Goal: Task Accomplishment & Management: Manage account settings

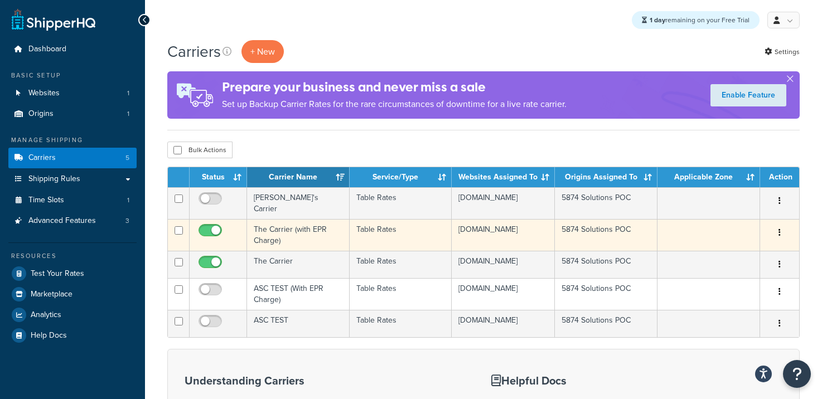
click at [311, 228] on td "The Carrier (with EPR Charge)" at bounding box center [298, 235] width 103 height 32
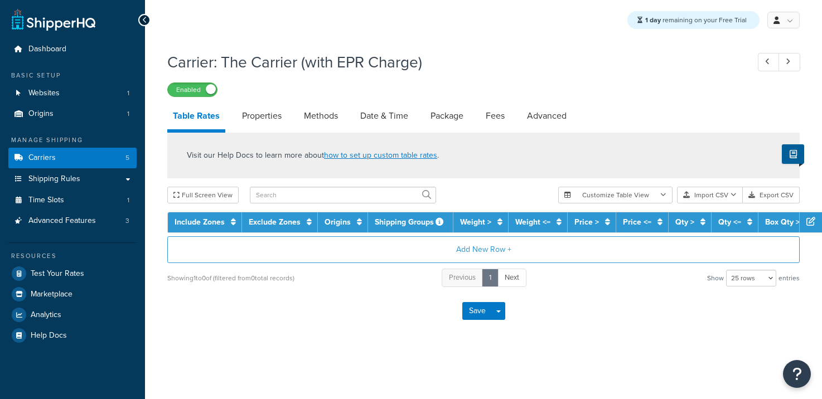
select select "25"
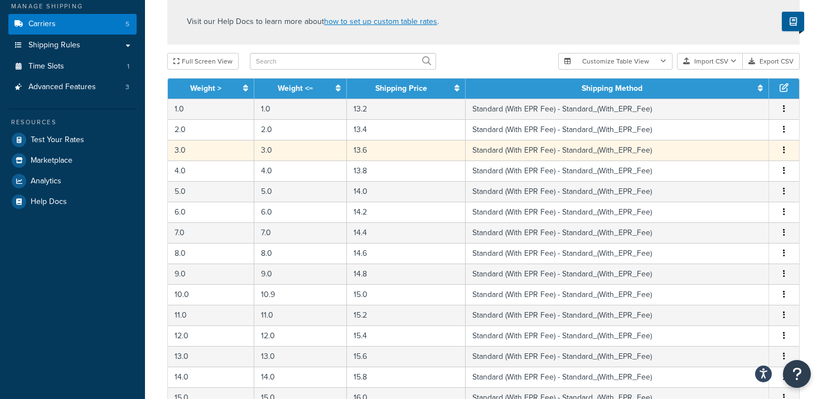
scroll to position [141, 0]
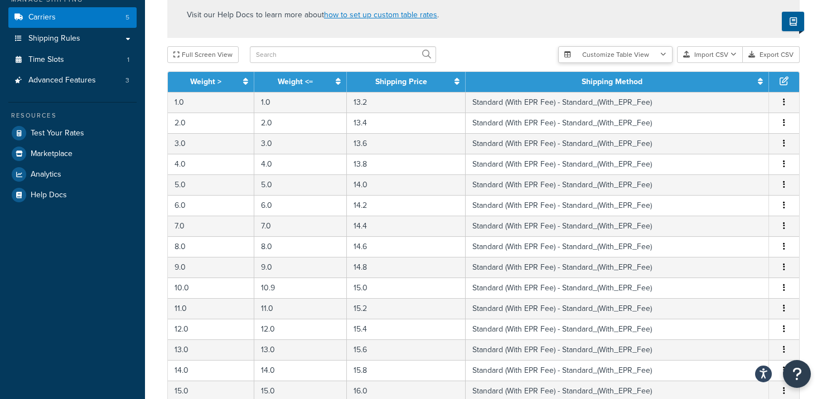
click at [660, 57] on button "Customize Table View" at bounding box center [615, 54] width 114 height 17
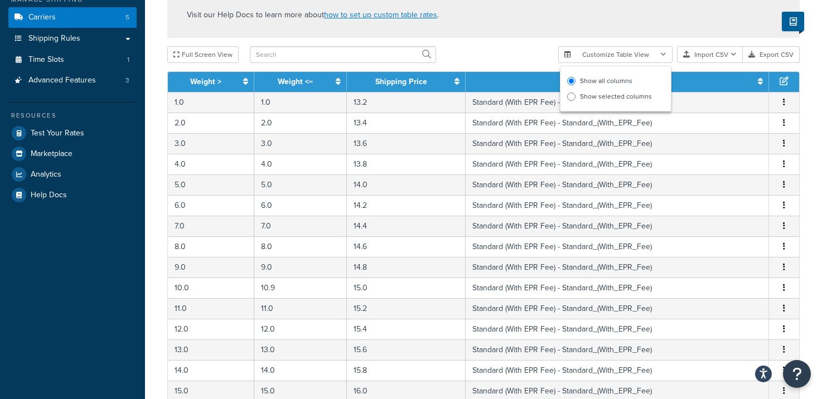
click at [513, 51] on div "Full Screen View" at bounding box center [358, 54] width 382 height 17
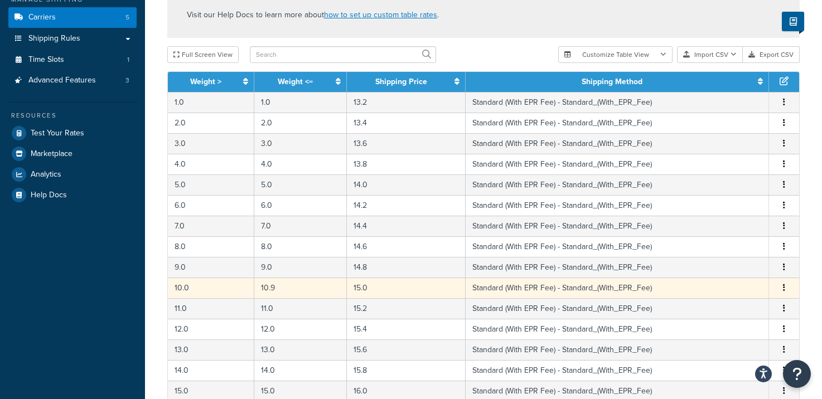
click at [664, 282] on td "Standard (With EPR Fee) - Standard_(With_EPR_Fee)" at bounding box center [617, 288] width 303 height 21
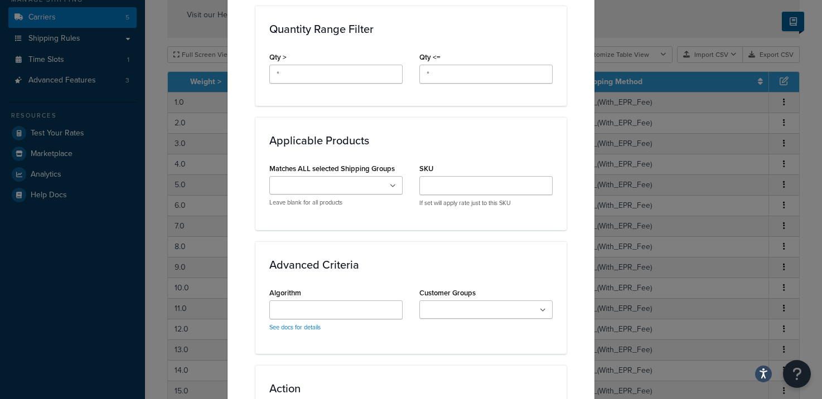
scroll to position [651, 0]
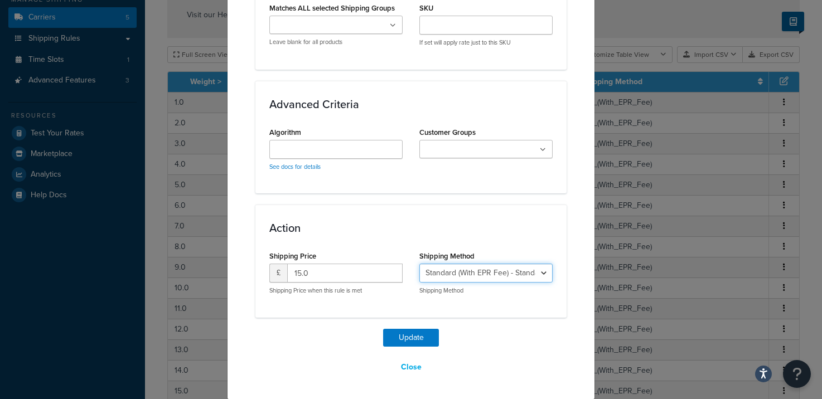
click at [466, 275] on select "Standard (With EPR Fee) - Standard_(With_EPR_Fee)" at bounding box center [485, 273] width 133 height 19
click at [416, 368] on button "Close" at bounding box center [411, 367] width 35 height 19
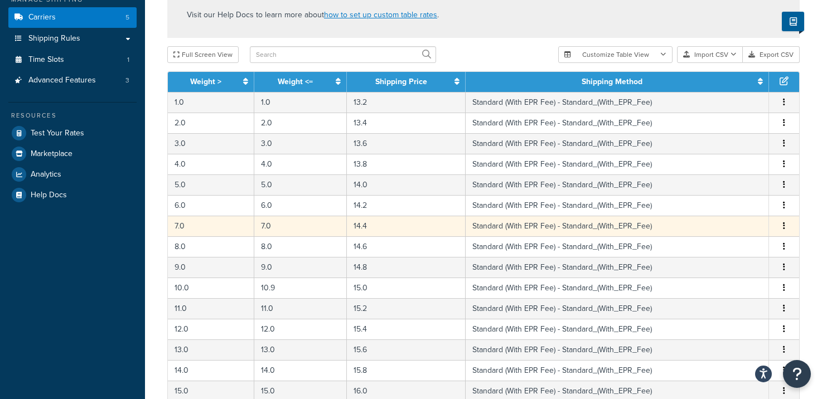
scroll to position [0, 0]
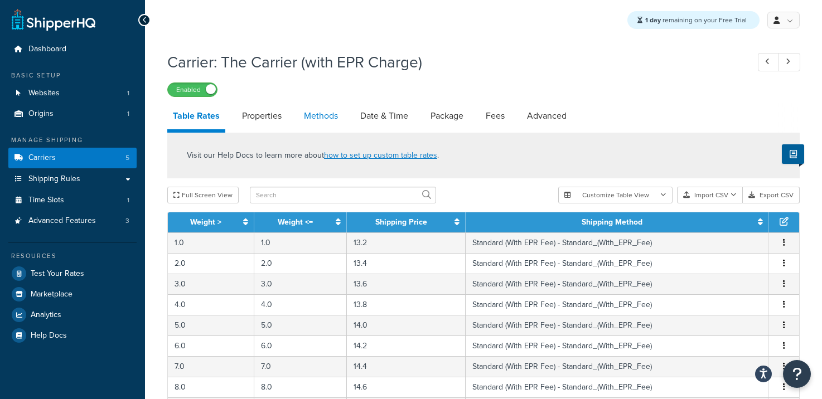
click at [319, 121] on link "Methods" at bounding box center [320, 116] width 45 height 27
select select "25"
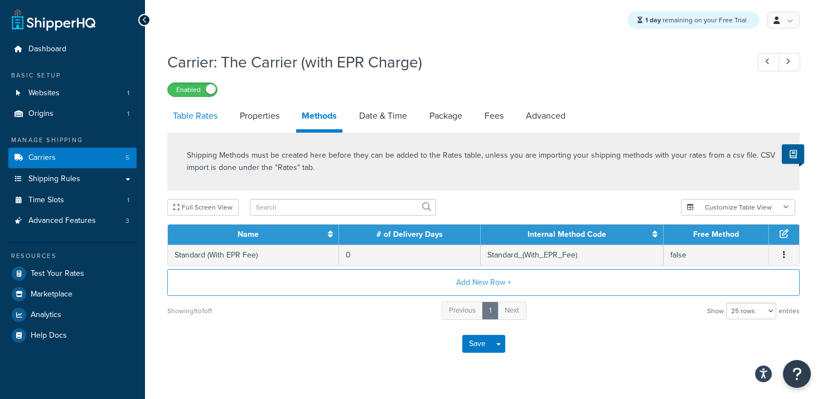
click at [198, 115] on link "Table Rates" at bounding box center [195, 116] width 56 height 27
select select "25"
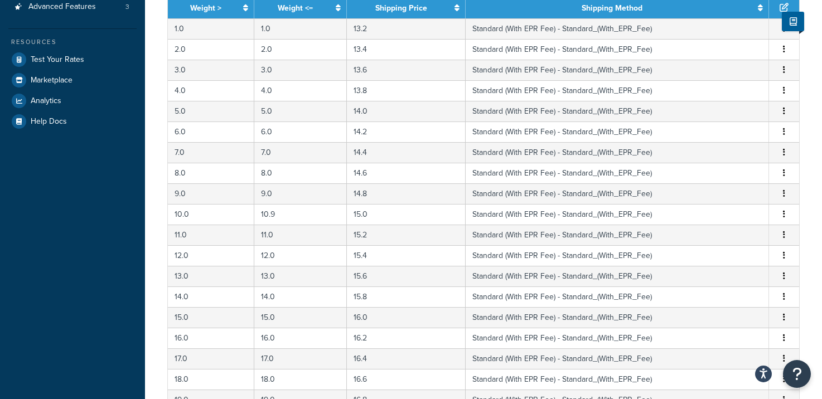
scroll to position [507, 0]
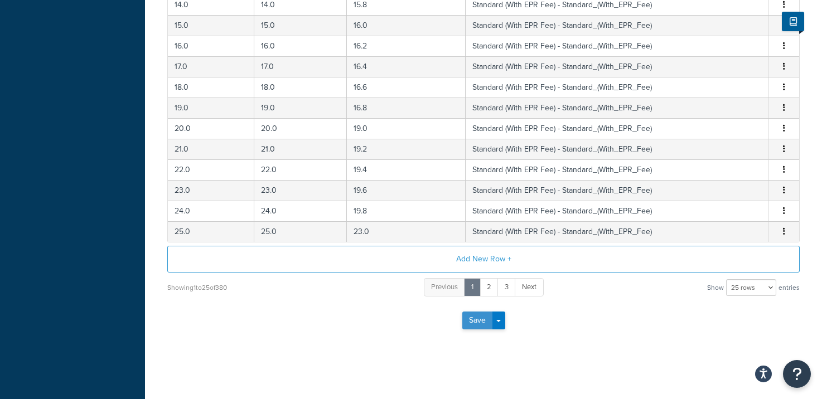
click at [474, 318] on button "Save" at bounding box center [477, 321] width 30 height 18
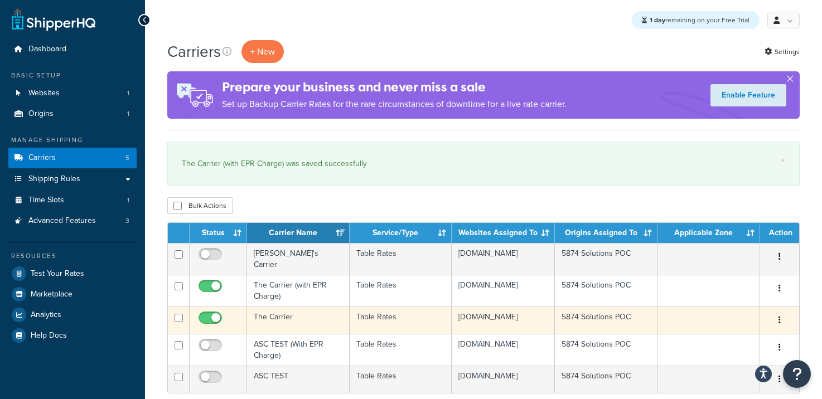
click at [331, 320] on td "The Carrier" at bounding box center [298, 320] width 103 height 27
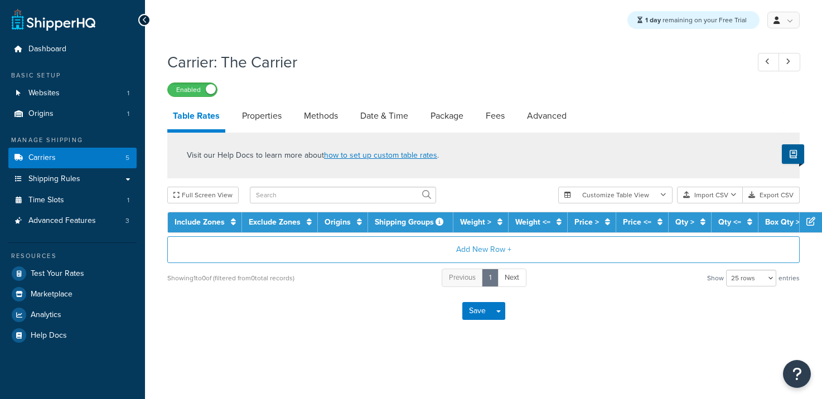
select select "25"
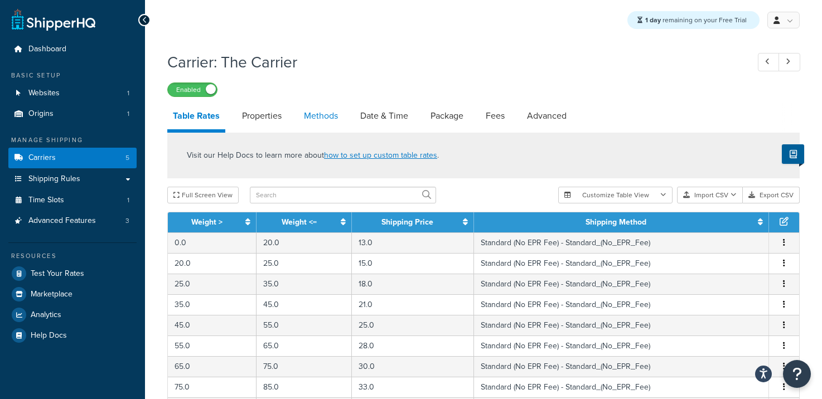
click at [304, 115] on link "Methods" at bounding box center [320, 116] width 45 height 27
select select "25"
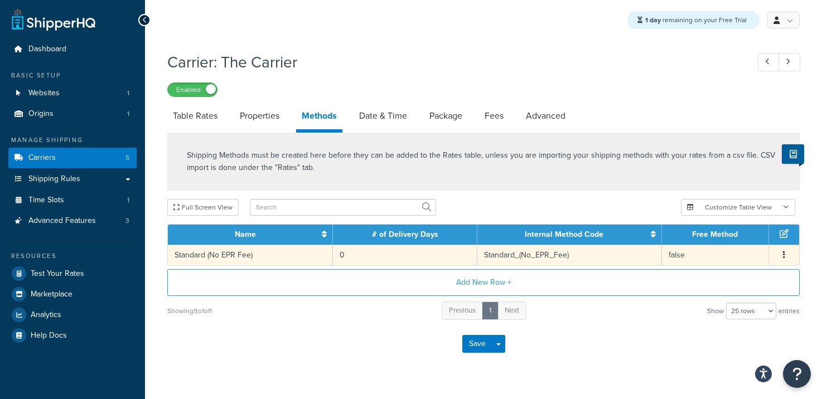
click at [252, 260] on td "Standard (No EPR Fee)" at bounding box center [250, 255] width 165 height 21
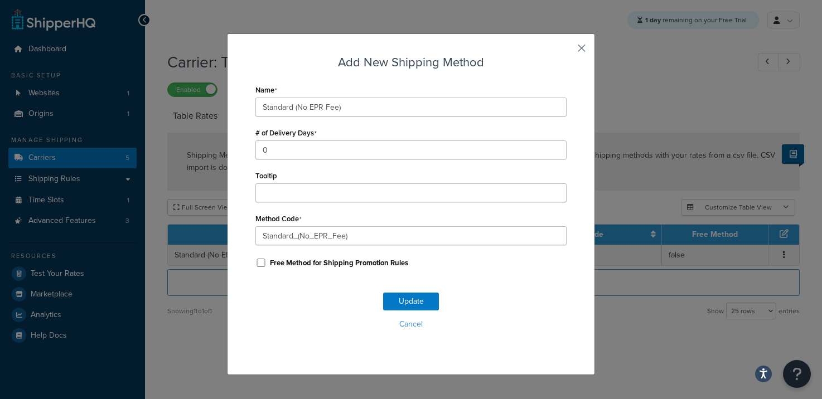
click at [567, 51] on button "button" at bounding box center [565, 52] width 3 height 3
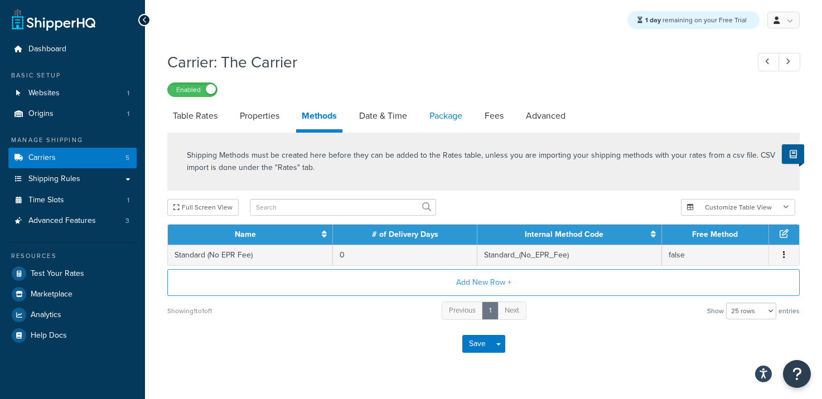
click at [455, 113] on link "Package" at bounding box center [446, 116] width 44 height 27
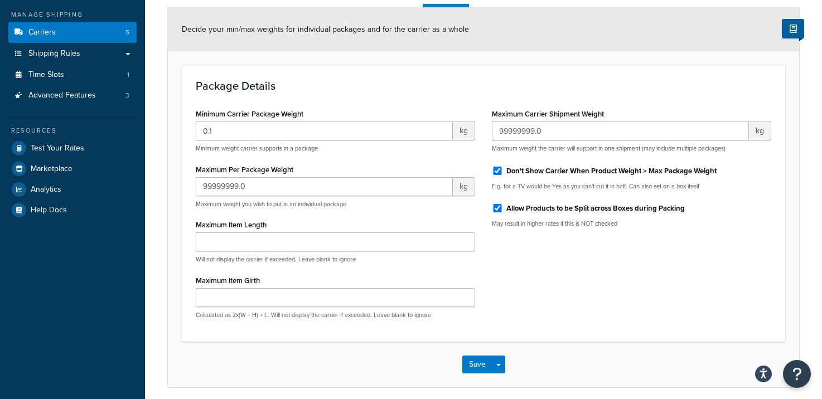
scroll to position [170, 0]
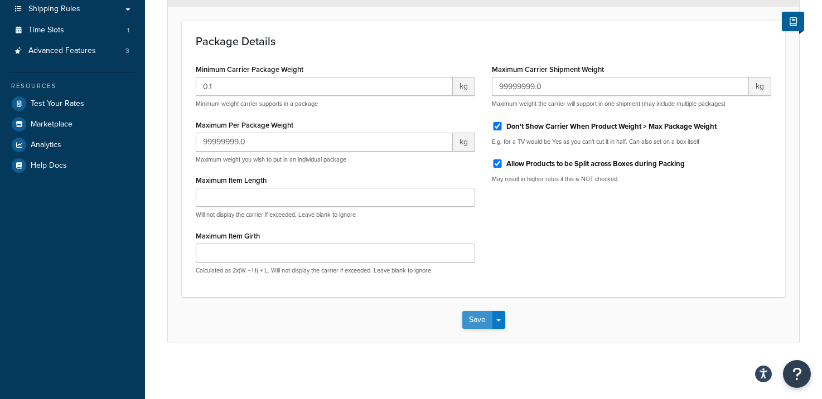
click at [475, 326] on button "Save" at bounding box center [477, 320] width 30 height 18
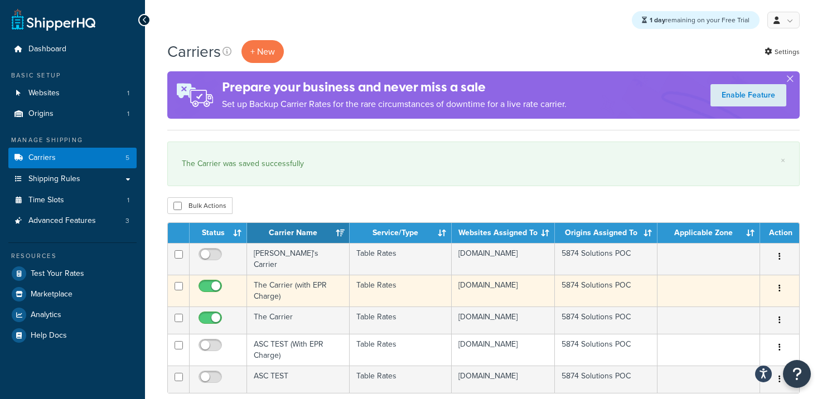
click at [289, 282] on td "The Carrier (with EPR Charge)" at bounding box center [298, 291] width 103 height 32
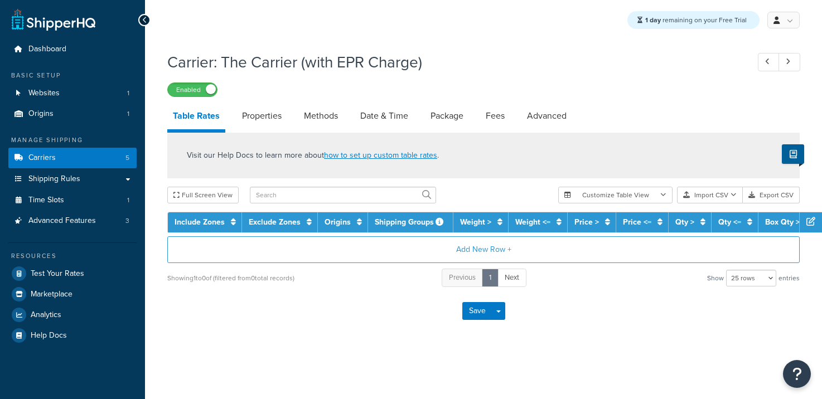
select select "25"
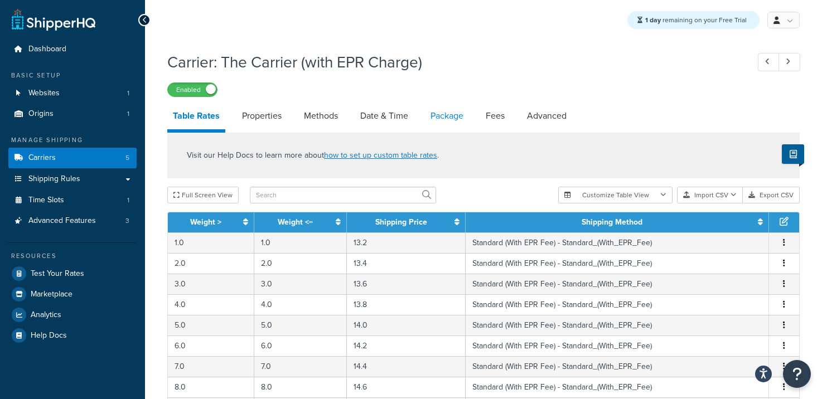
click at [452, 114] on link "Package" at bounding box center [447, 116] width 44 height 27
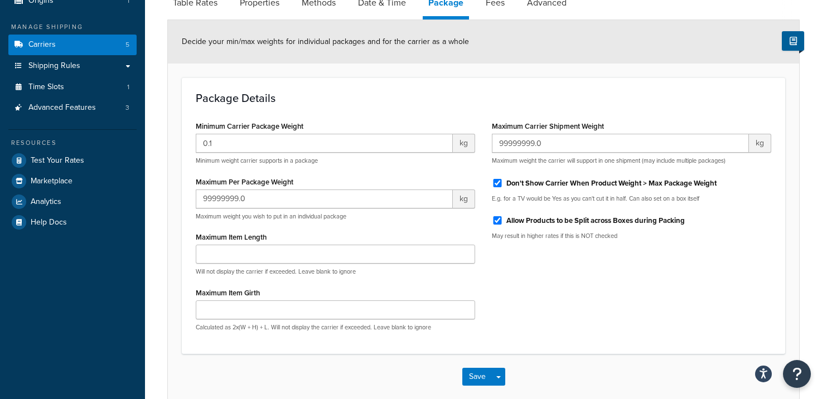
scroll to position [47, 0]
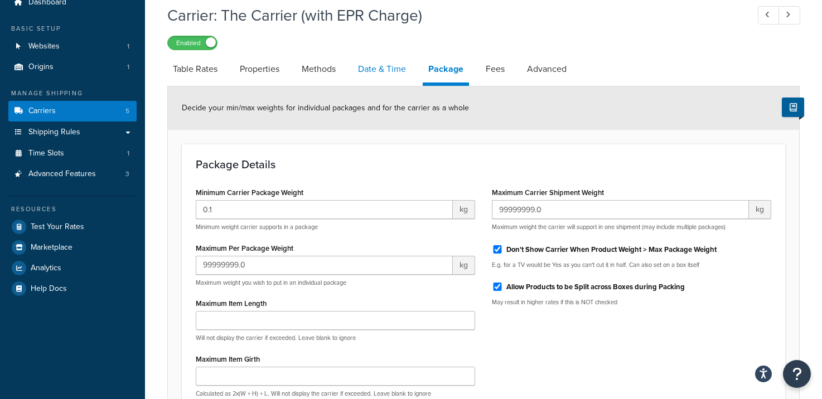
click at [390, 74] on link "Date & Time" at bounding box center [382, 69] width 59 height 27
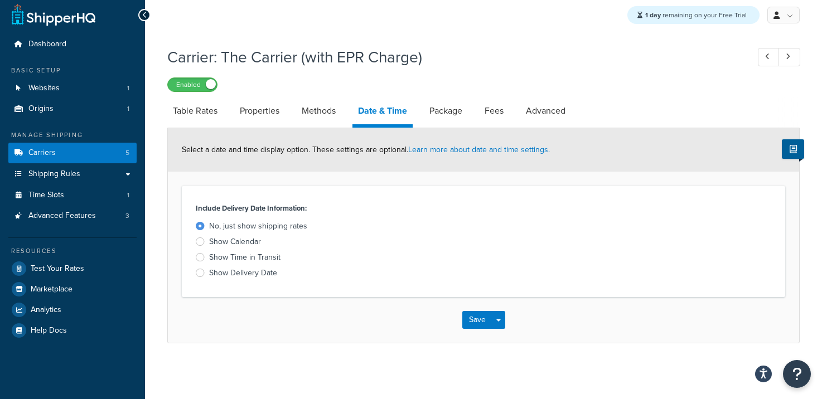
scroll to position [6, 0]
click at [326, 117] on link "Methods" at bounding box center [318, 111] width 45 height 27
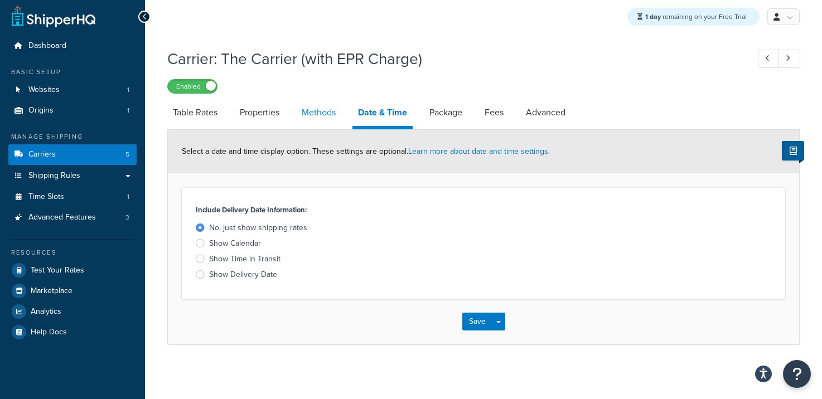
select select "25"
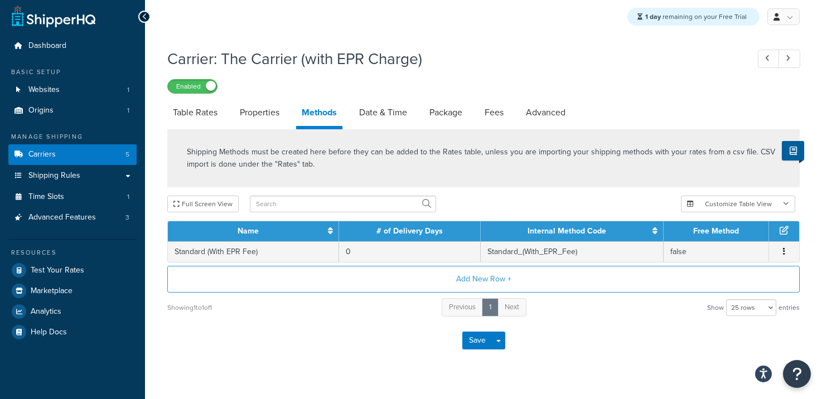
scroll to position [6, 0]
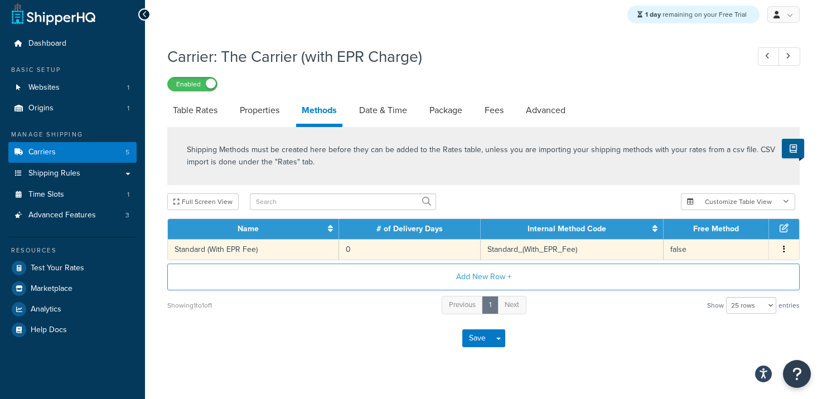
click at [781, 248] on button "button" at bounding box center [784, 250] width 9 height 12
click at [530, 175] on div "Shipping Methods must be created here before they can be added to the Rates tab…" at bounding box center [483, 156] width 633 height 58
click at [257, 111] on link "Properties" at bounding box center [259, 110] width 51 height 27
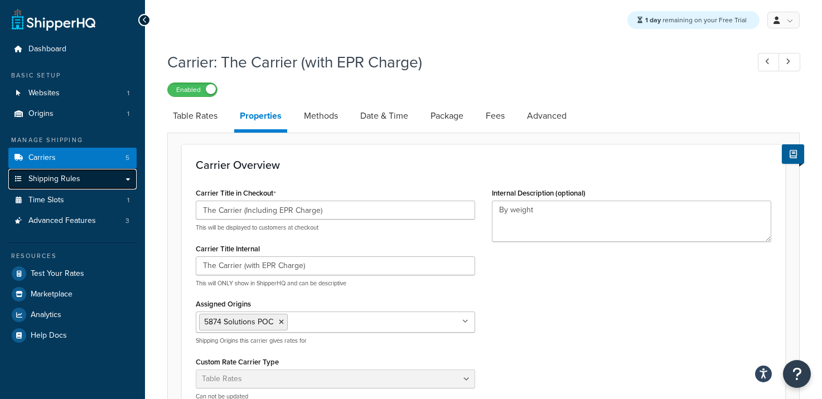
click at [75, 185] on link "Shipping Rules" at bounding box center [72, 179] width 128 height 21
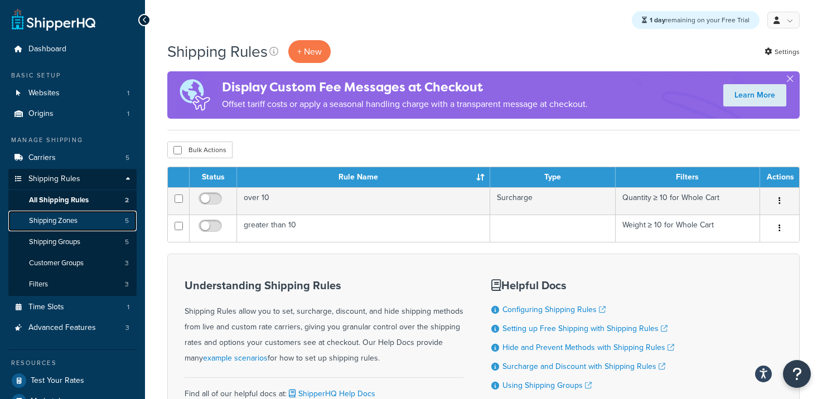
click at [59, 216] on span "Shipping Zones" at bounding box center [53, 220] width 49 height 9
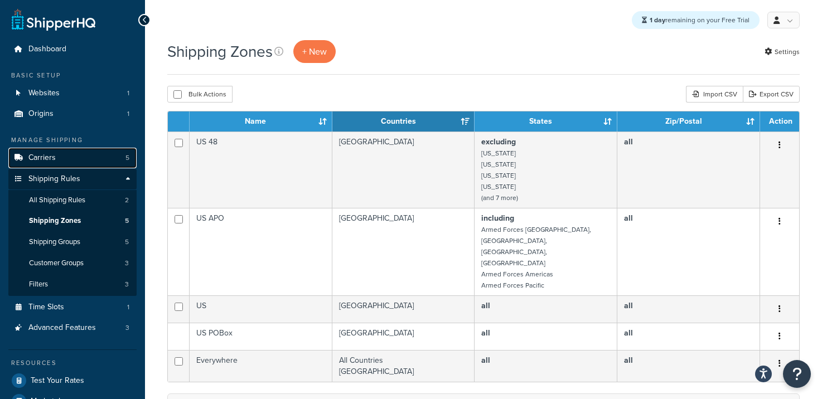
click at [51, 163] on link "Carriers 5" at bounding box center [72, 158] width 128 height 21
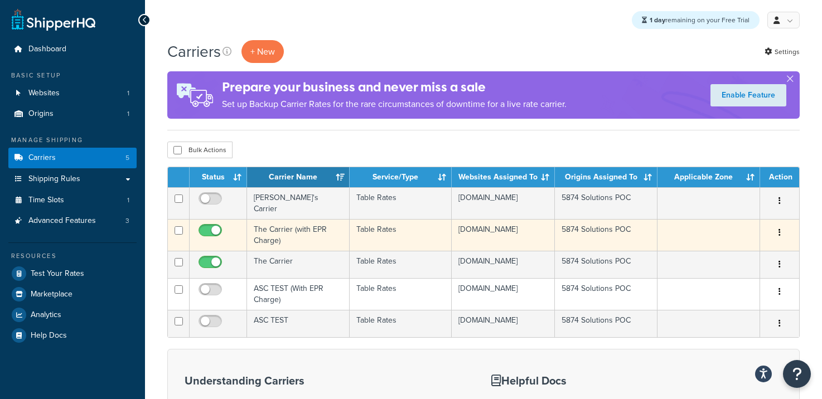
click at [274, 225] on td "The Carrier (with EPR Charge)" at bounding box center [298, 235] width 103 height 32
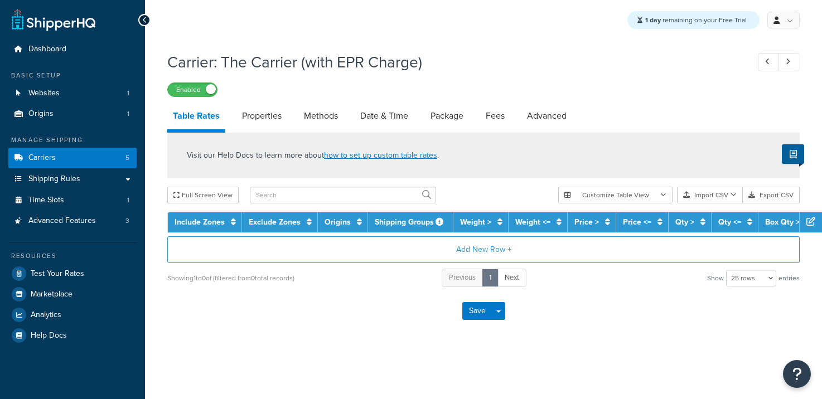
select select "25"
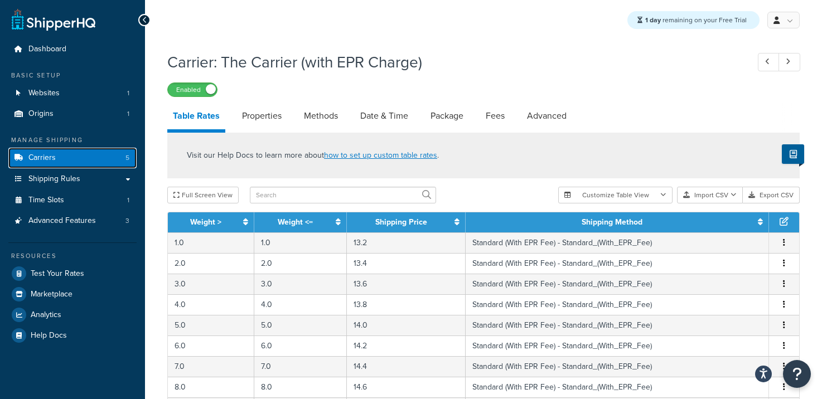
click at [70, 160] on link "Carriers 5" at bounding box center [72, 158] width 128 height 21
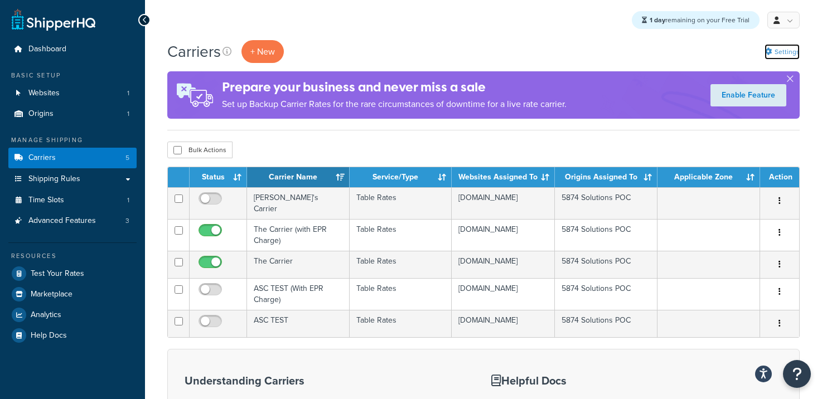
click at [787, 50] on link "Settings" at bounding box center [782, 52] width 35 height 16
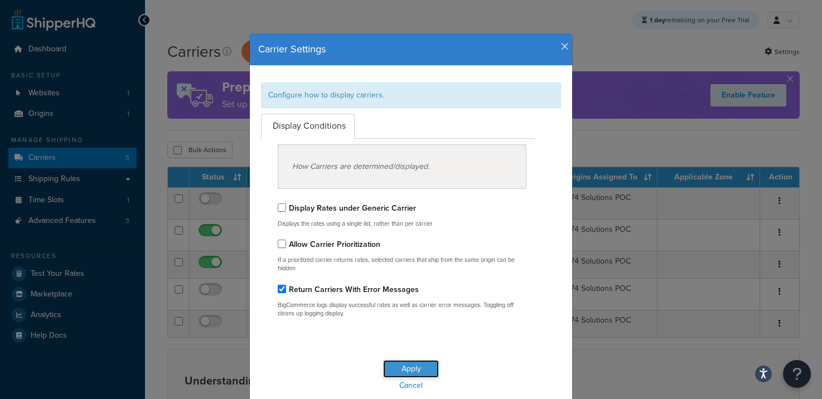
click at [397, 369] on button "Apply" at bounding box center [411, 369] width 56 height 18
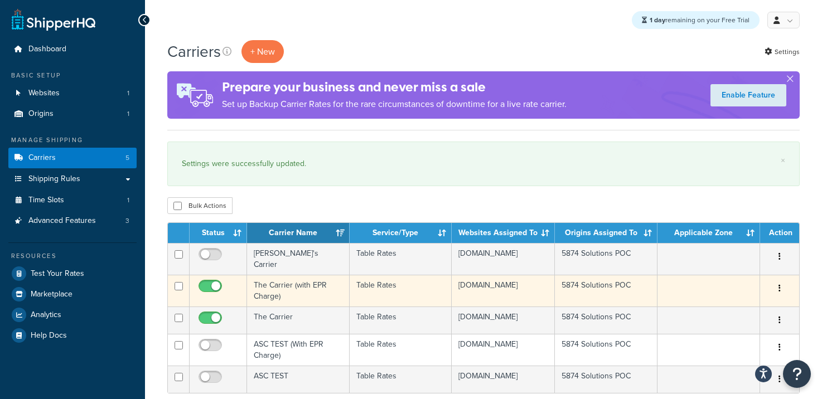
click at [303, 286] on td "The Carrier (with EPR Charge)" at bounding box center [298, 291] width 103 height 32
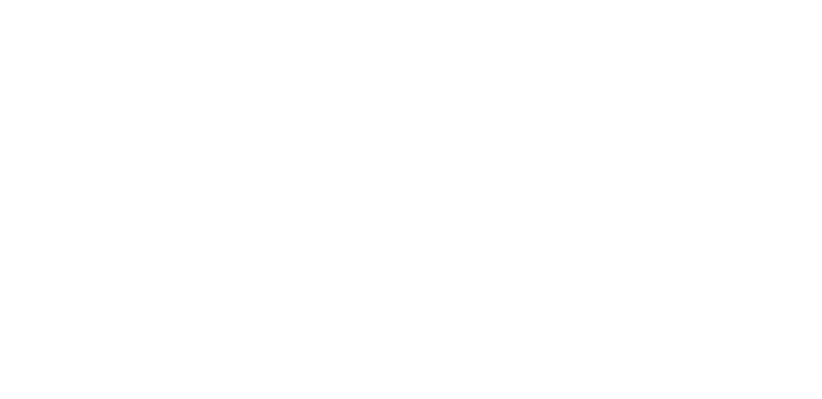
select select "25"
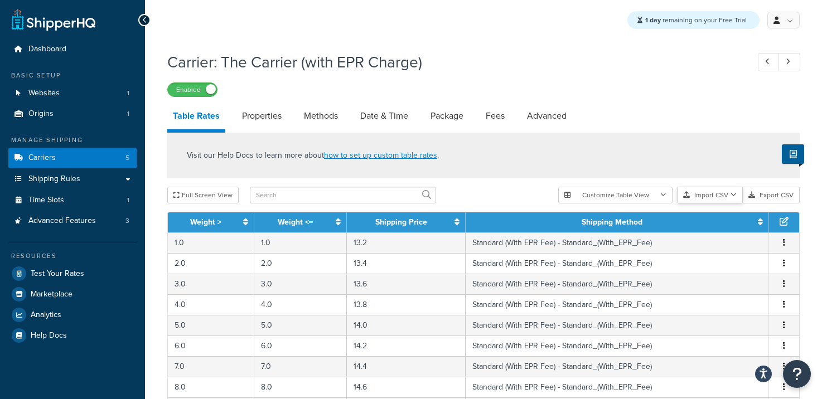
click at [707, 193] on button "Import CSV" at bounding box center [710, 195] width 66 height 17
click at [720, 204] on div "Customize Table View Show all columns Show selected columns Import CSV Import a…" at bounding box center [679, 195] width 242 height 17
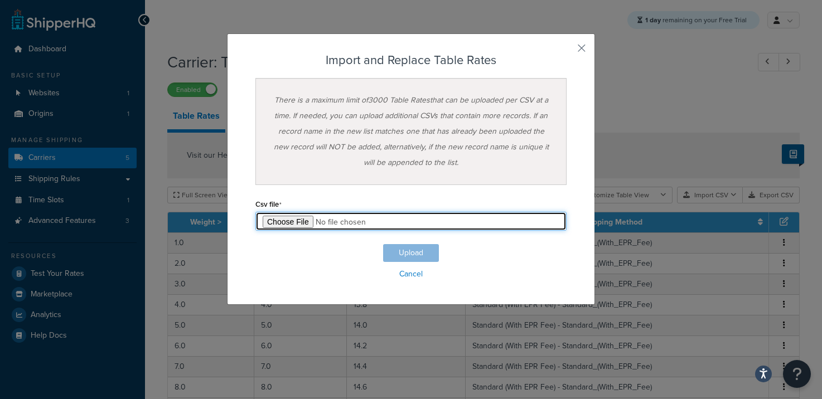
click at [298, 230] on input "file" at bounding box center [410, 221] width 311 height 19
click at [300, 219] on input "file" at bounding box center [410, 221] width 311 height 19
type input "C:\fakepath\Rate-withEPR.csv"
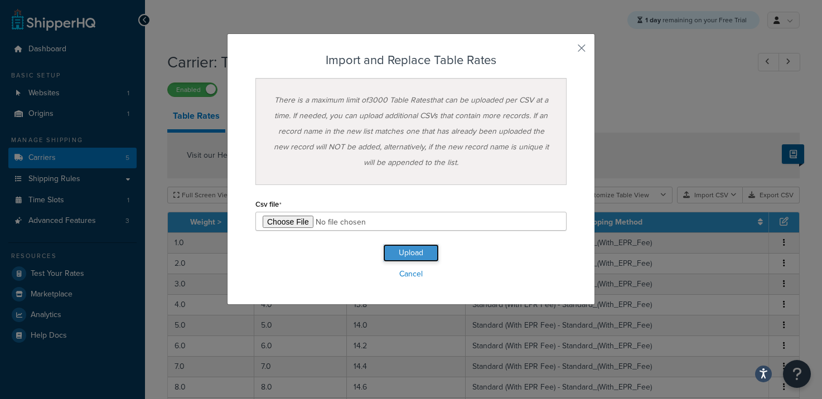
click at [400, 252] on button "Upload" at bounding box center [411, 253] width 56 height 18
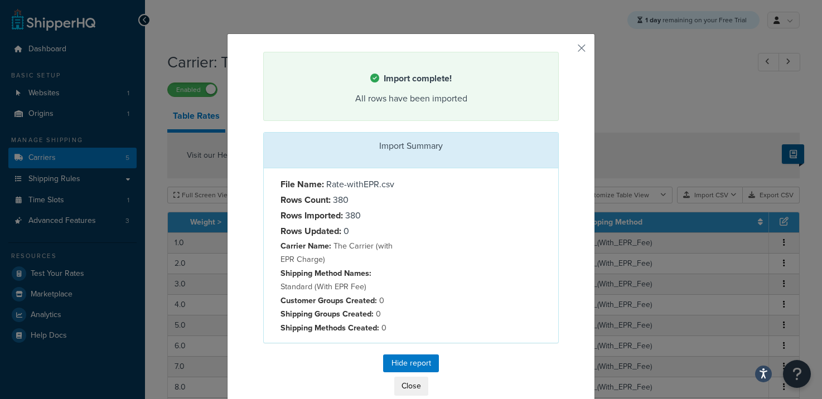
scroll to position [15, 0]
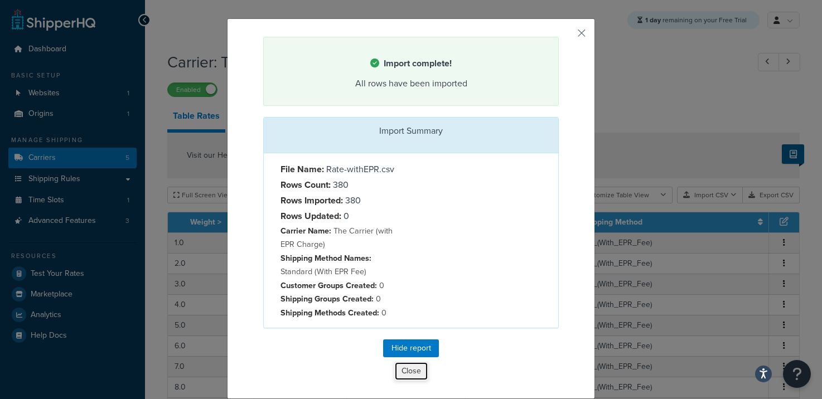
click at [422, 369] on button "Close" at bounding box center [411, 371] width 34 height 19
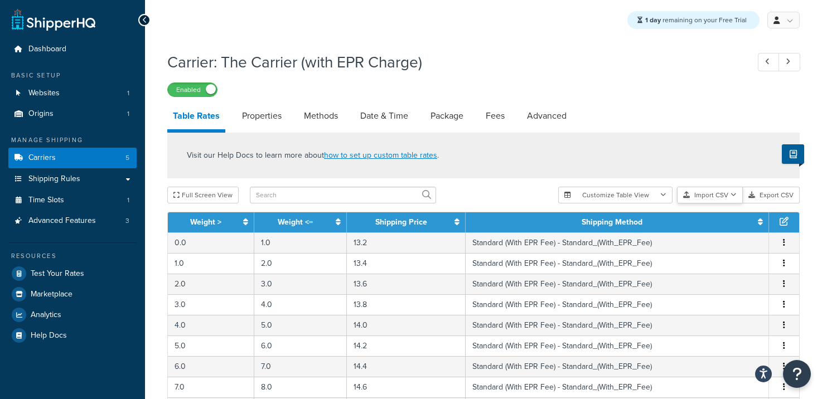
click at [702, 192] on button "Import CSV" at bounding box center [710, 195] width 66 height 17
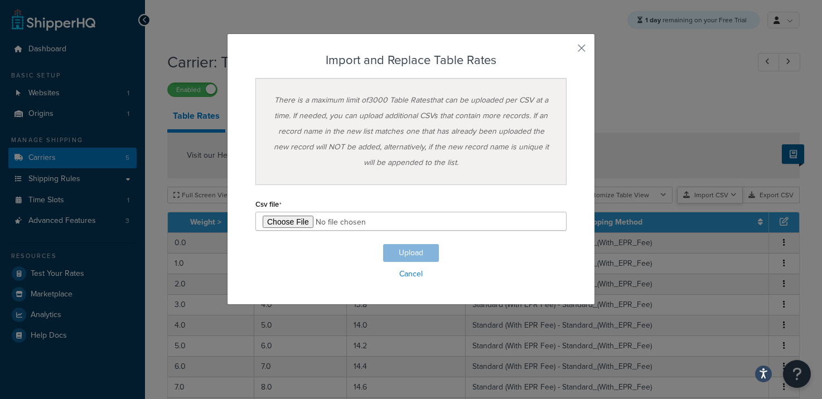
click at [709, 204] on div "Customize Table View Show all columns Show selected columns Import CSV Import a…" at bounding box center [679, 195] width 242 height 17
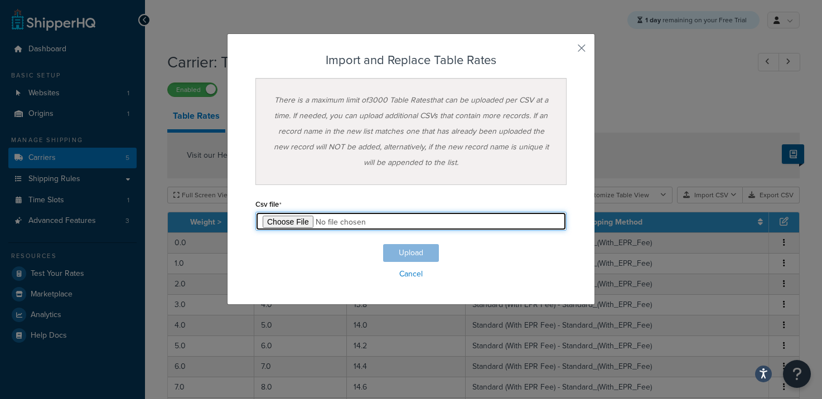
click at [291, 221] on input "file" at bounding box center [410, 221] width 311 height 19
type input "C:\fakepath\Rate-withEPR.csv"
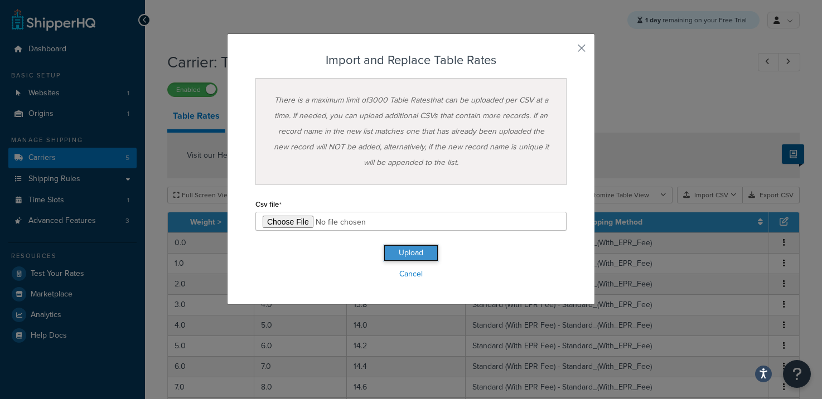
click at [392, 249] on button "Upload" at bounding box center [411, 253] width 56 height 18
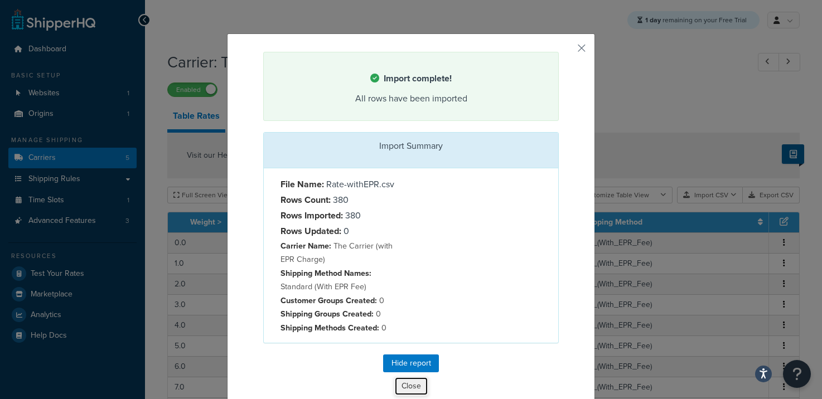
click at [415, 385] on button "Close" at bounding box center [411, 386] width 34 height 19
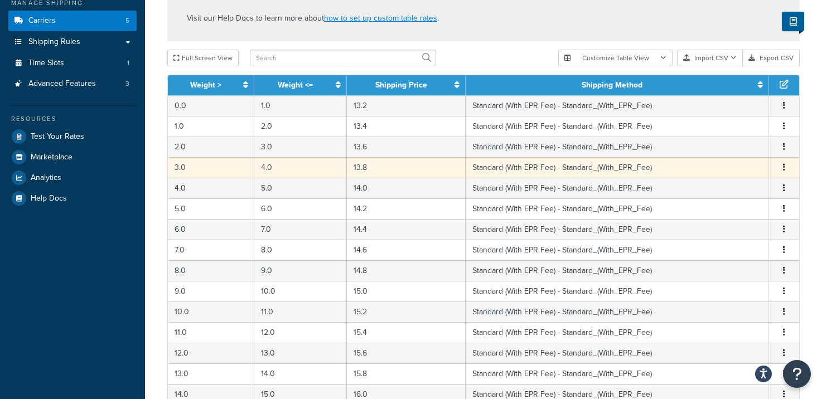
scroll to position [139, 0]
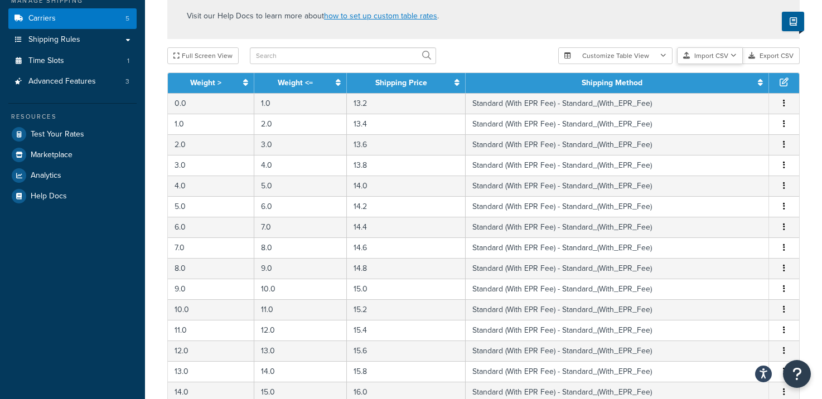
click at [713, 55] on button "Import CSV" at bounding box center [710, 55] width 66 height 17
click at [716, 64] on div "Customize Table View Show all columns Show selected columns Import CSV Import a…" at bounding box center [679, 55] width 242 height 17
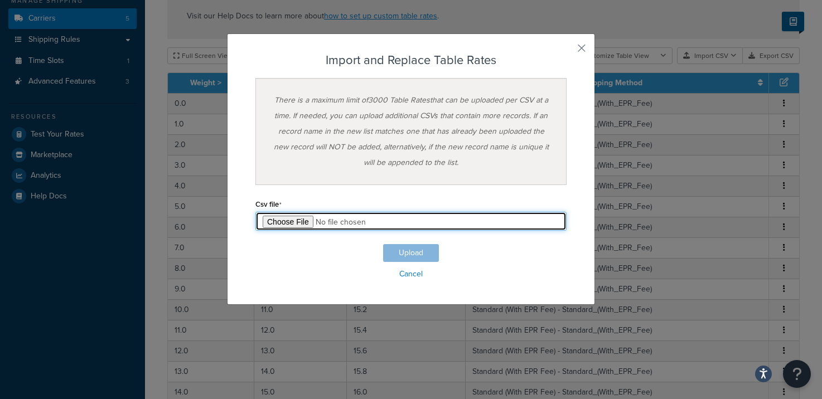
click at [278, 218] on input "file" at bounding box center [410, 221] width 311 height 19
type input "C:\fakepath\Rate-withEPR.csv"
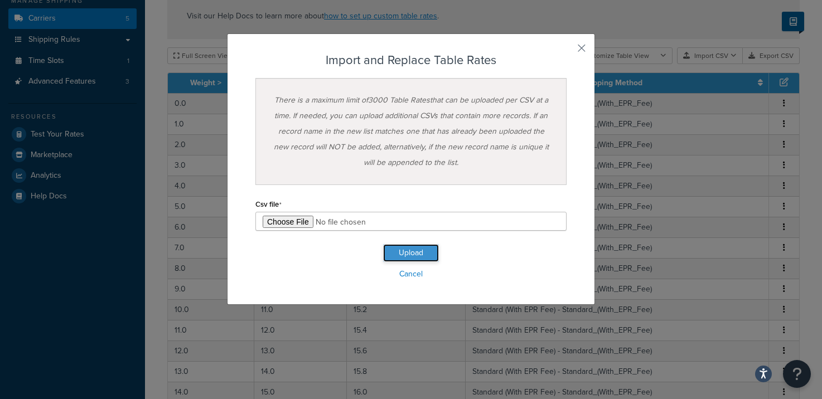
click at [411, 249] on button "Upload" at bounding box center [411, 253] width 56 height 18
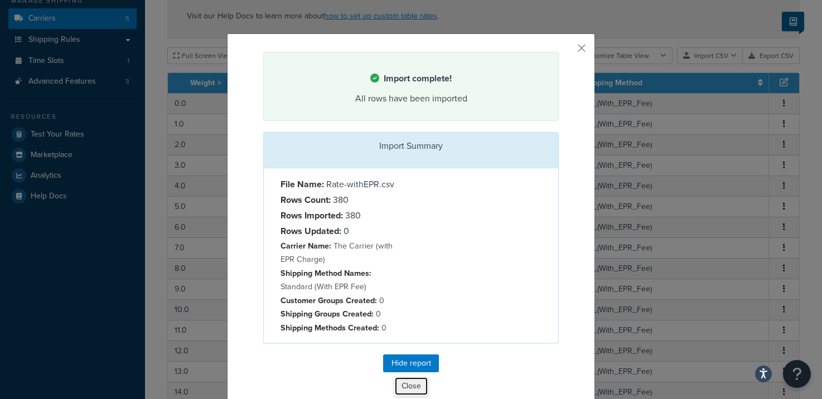
click at [409, 388] on button "Close" at bounding box center [411, 386] width 34 height 19
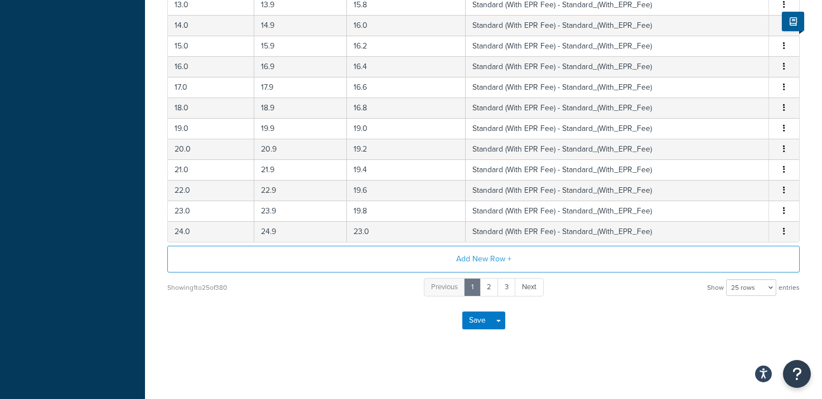
scroll to position [0, 0]
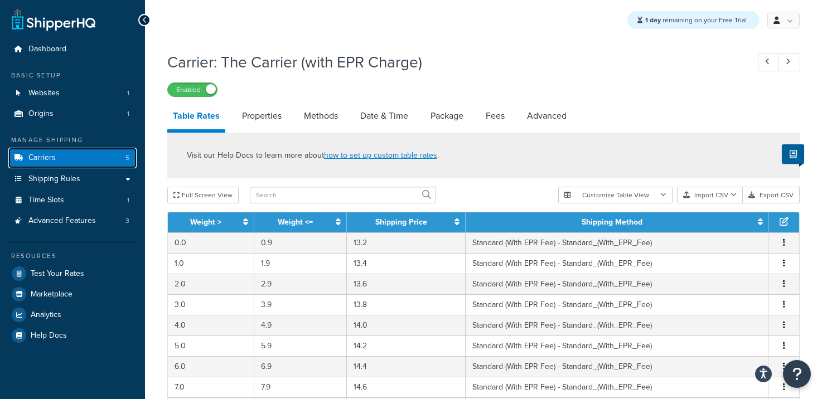
click at [59, 162] on link "Carriers 5" at bounding box center [72, 158] width 128 height 21
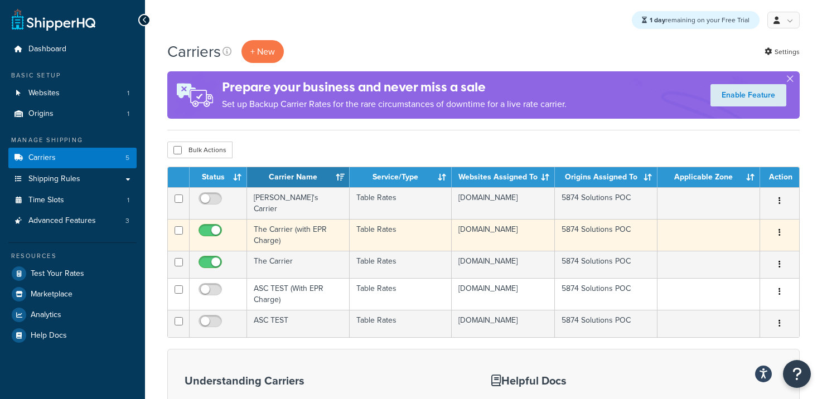
click at [278, 238] on td "The Carrier (with EPR Charge)" at bounding box center [298, 235] width 103 height 32
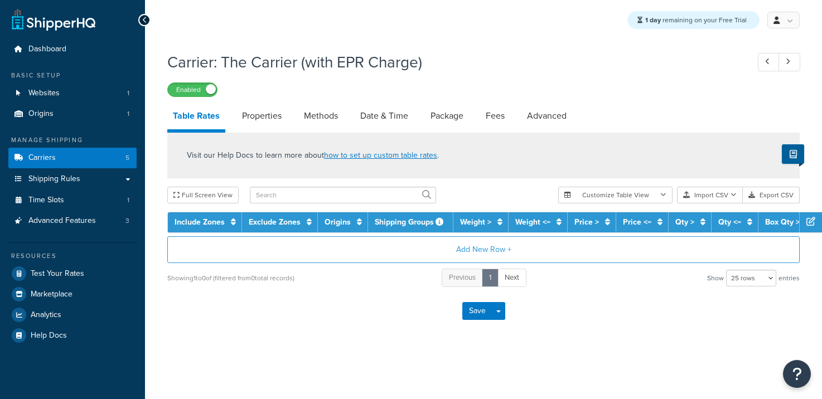
select select "25"
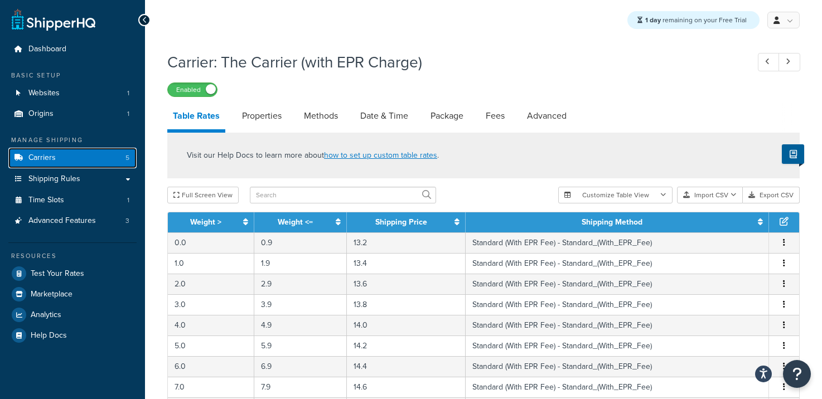
click at [73, 156] on link "Carriers 5" at bounding box center [72, 158] width 128 height 21
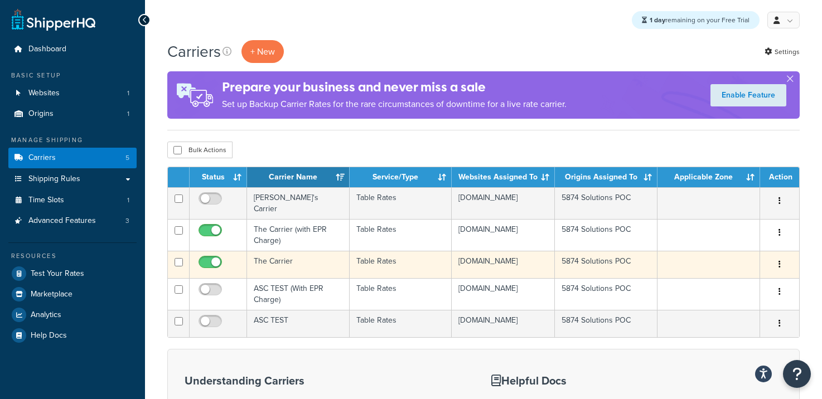
click at [288, 258] on td "The Carrier" at bounding box center [298, 264] width 103 height 27
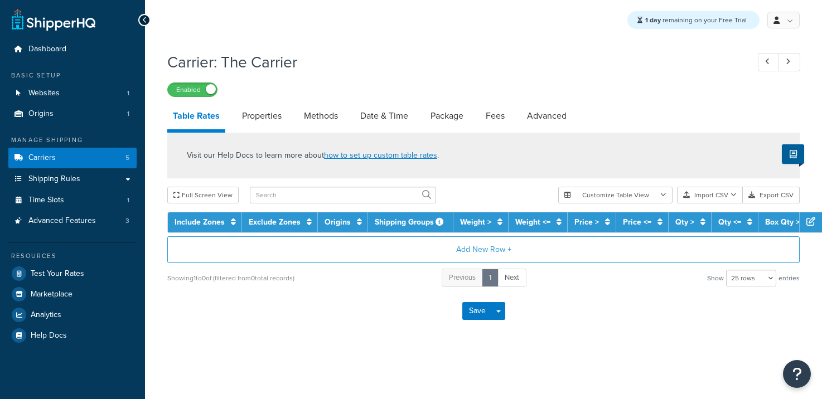
select select "25"
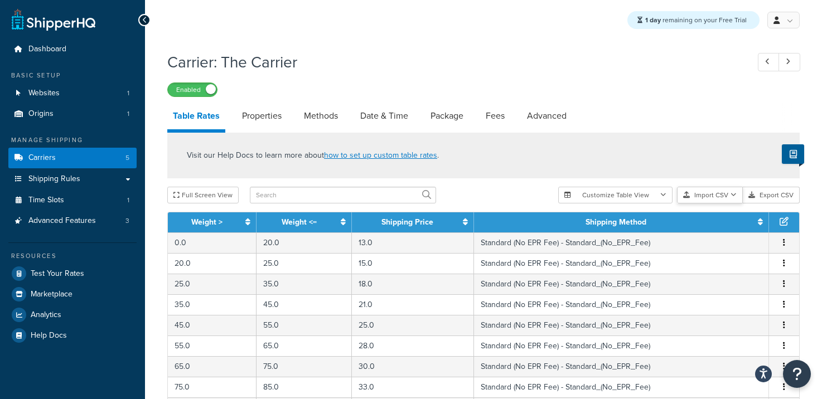
click at [698, 196] on button "Import CSV" at bounding box center [710, 195] width 66 height 17
click at [707, 204] on div "Customize Table View Show all columns Show selected columns Import CSV Import a…" at bounding box center [679, 195] width 242 height 17
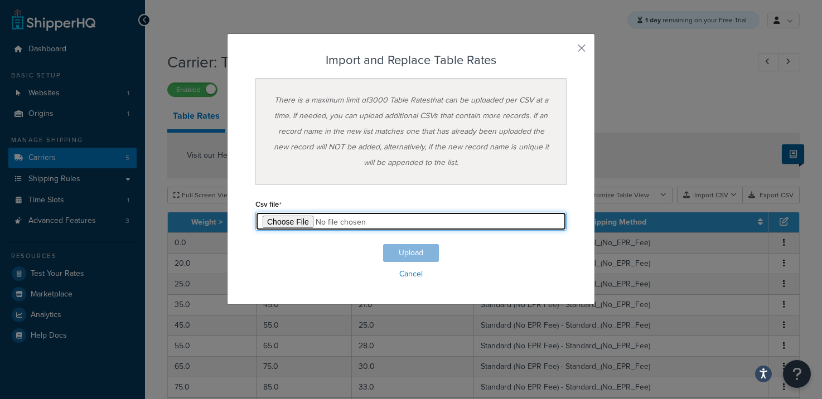
click at [282, 225] on input "file" at bounding box center [410, 221] width 311 height 19
type input "C:\fakepath\Rate-withEPR.csv"
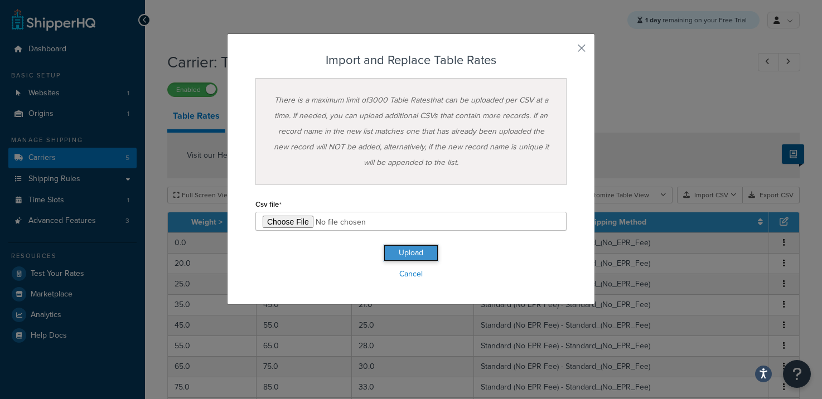
click at [405, 252] on button "Upload" at bounding box center [411, 253] width 56 height 18
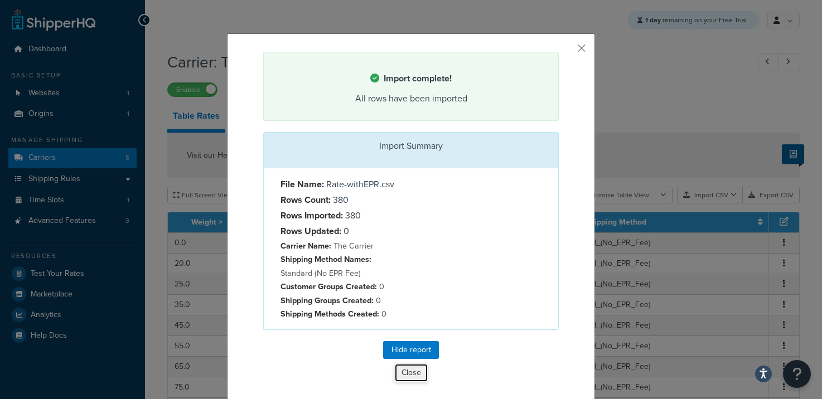
click at [415, 373] on button "Close" at bounding box center [411, 373] width 34 height 19
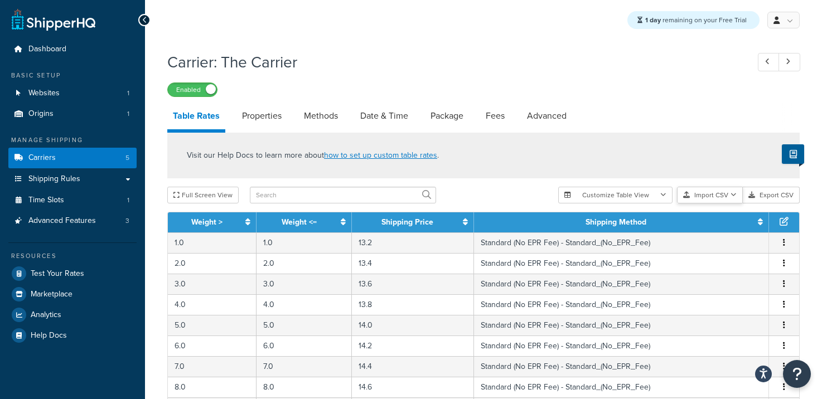
click at [706, 196] on button "Import CSV" at bounding box center [710, 195] width 66 height 17
click at [708, 204] on div "Customize Table View Show all columns Show selected columns Import CSV Import a…" at bounding box center [679, 195] width 242 height 17
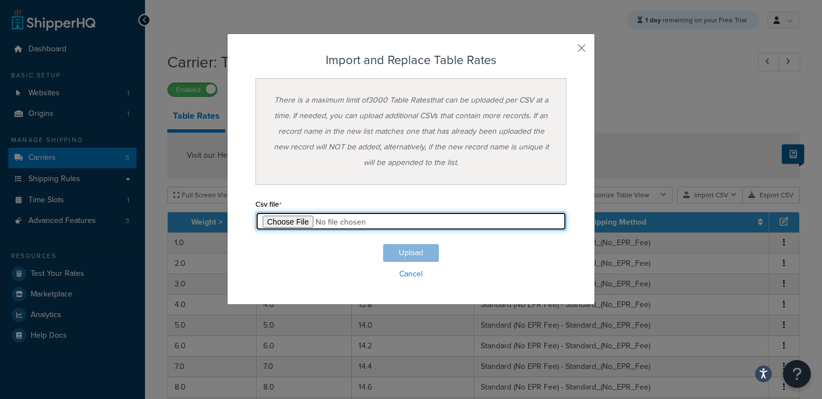
click at [294, 224] on input "file" at bounding box center [410, 221] width 311 height 19
type input "C:\fakepath\Rate-withoutEPR.csv"
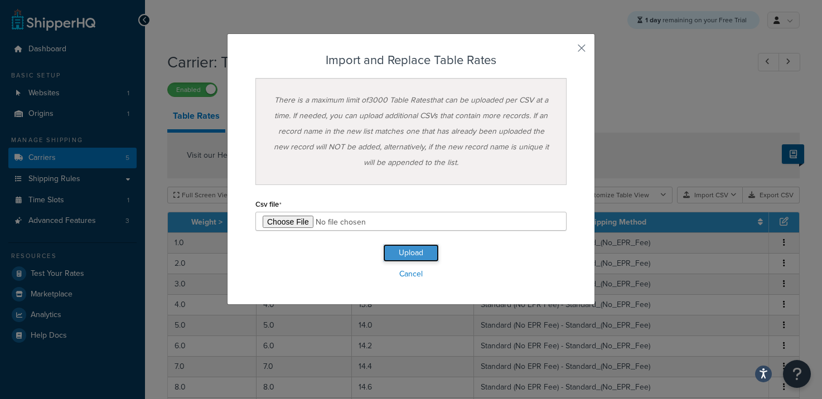
click at [423, 254] on button "Upload" at bounding box center [411, 253] width 56 height 18
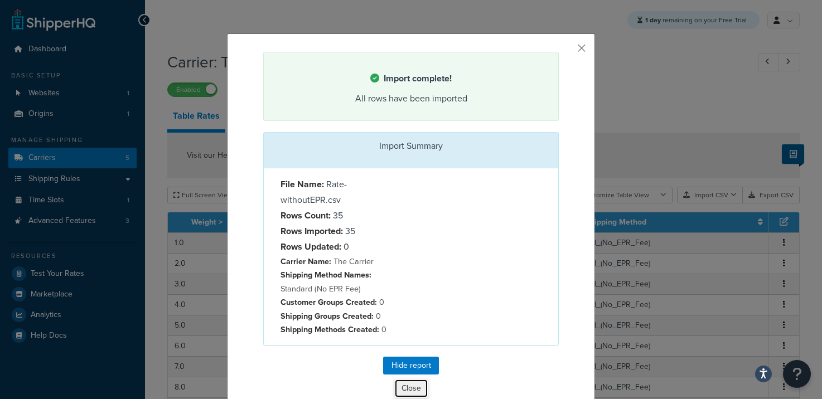
click at [415, 386] on button "Close" at bounding box center [411, 388] width 34 height 19
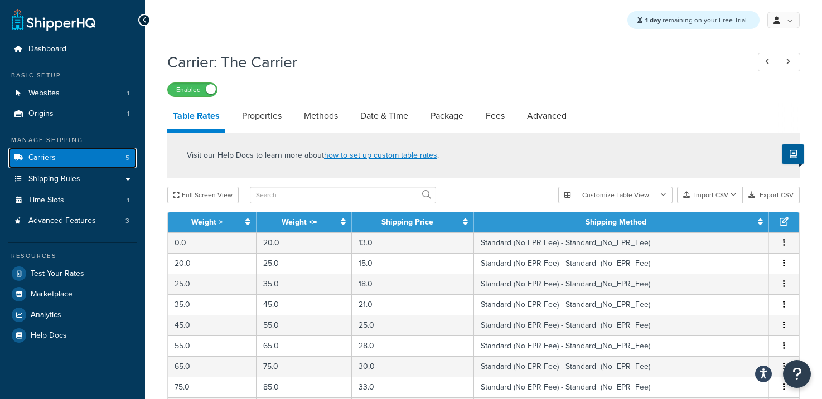
click at [78, 158] on link "Carriers 5" at bounding box center [72, 158] width 128 height 21
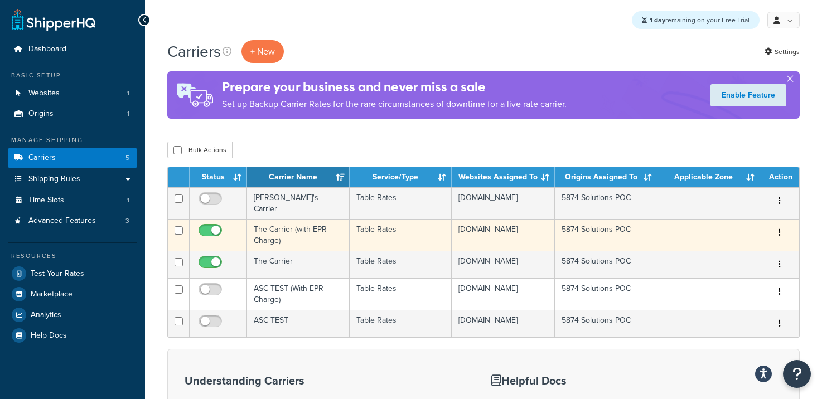
click at [328, 233] on td "The Carrier (with EPR Charge)" at bounding box center [298, 235] width 103 height 32
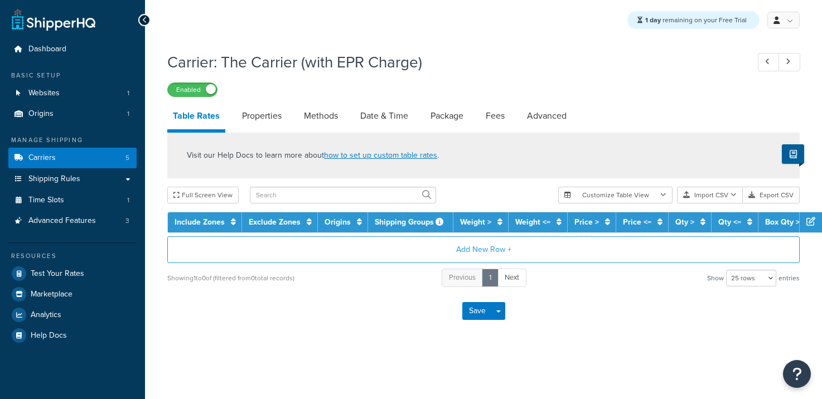
select select "25"
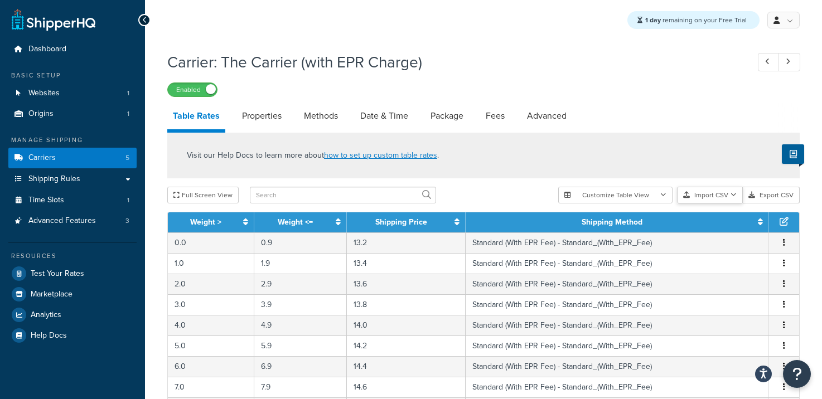
click at [705, 196] on button "Import CSV" at bounding box center [710, 195] width 66 height 17
click at [712, 204] on div "Customize Table View Show all columns Show selected columns Import CSV Import a…" at bounding box center [679, 195] width 242 height 17
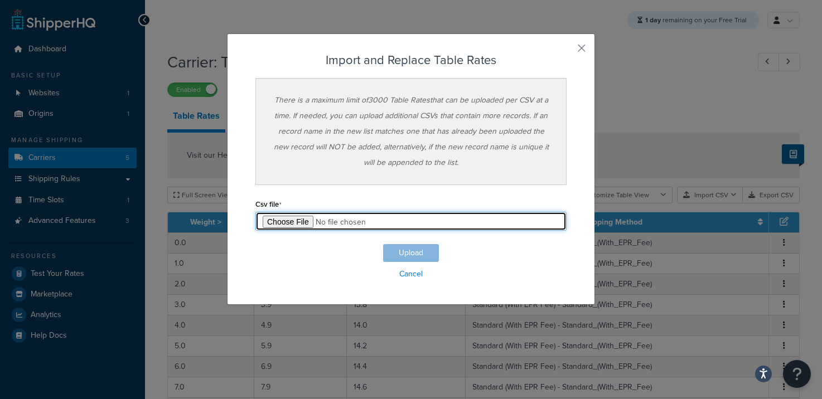
click at [298, 223] on input "file" at bounding box center [410, 221] width 311 height 19
type input "C:\fakepath\Rate-withEPR.csv"
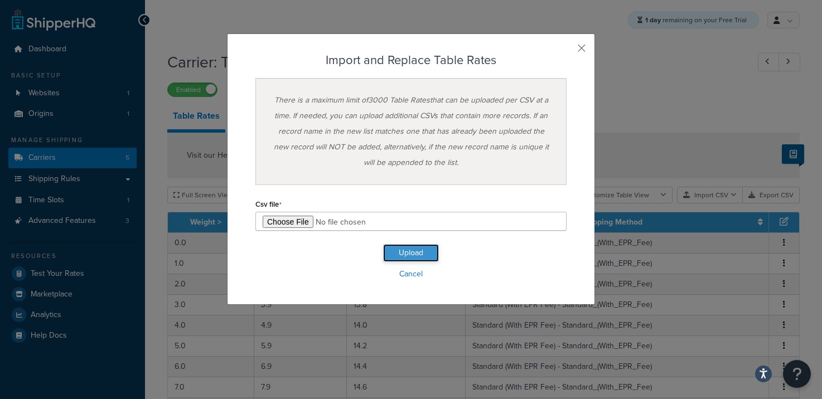
click at [400, 253] on button "Upload" at bounding box center [411, 253] width 56 height 18
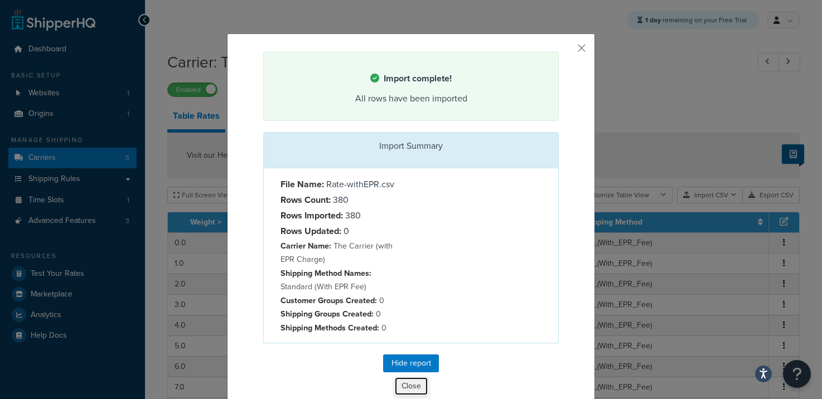
click at [417, 387] on button "Close" at bounding box center [411, 386] width 34 height 19
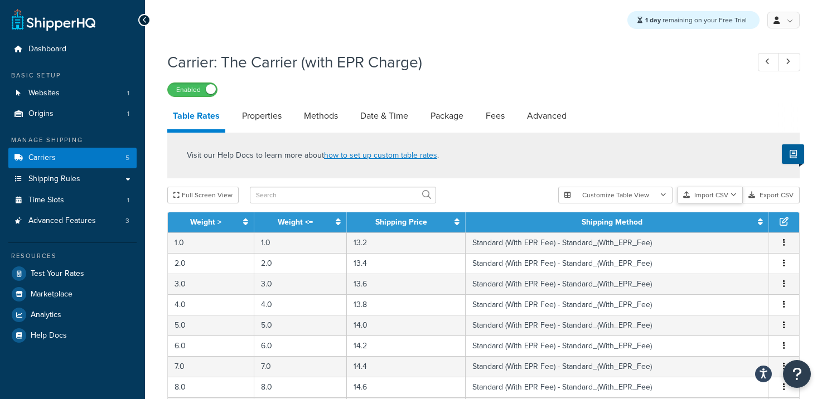
click at [704, 196] on button "Import CSV" at bounding box center [710, 195] width 66 height 17
click at [711, 204] on div "Customize Table View Show all columns Show selected columns Import CSV Import a…" at bounding box center [679, 195] width 242 height 17
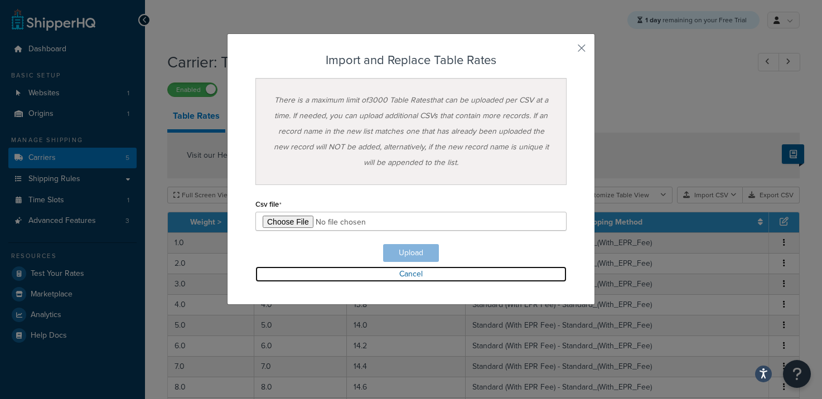
click at [418, 276] on link "Cancel" at bounding box center [410, 275] width 311 height 16
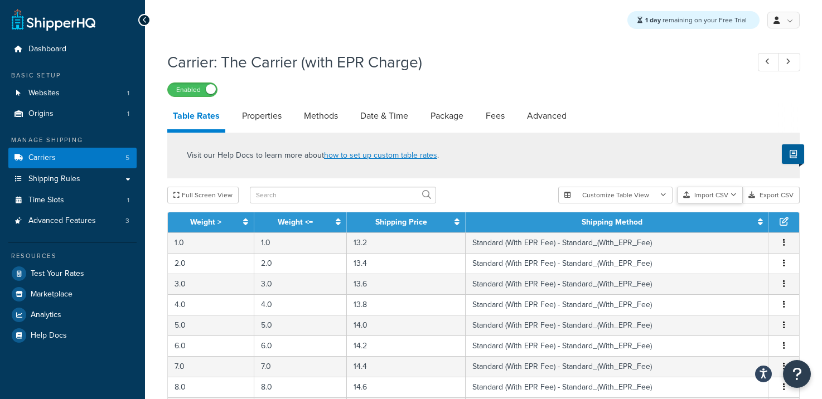
click at [706, 194] on button "Import CSV" at bounding box center [710, 195] width 66 height 17
click at [712, 204] on div "Customize Table View Show all columns Show selected columns Import CSV Import a…" at bounding box center [679, 195] width 242 height 17
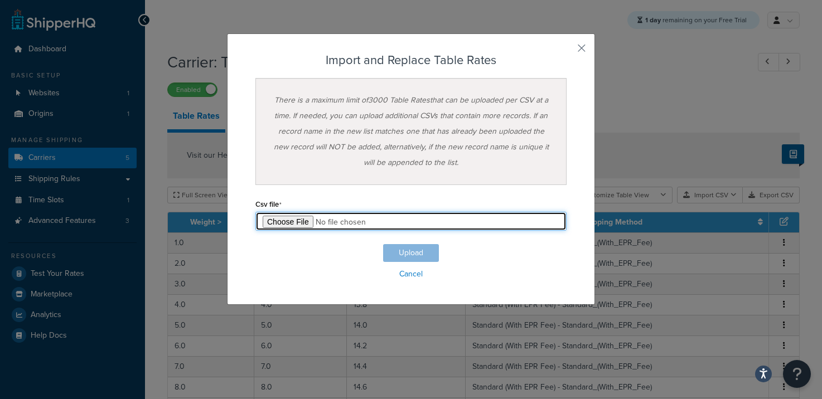
click at [299, 223] on input "file" at bounding box center [410, 221] width 311 height 19
type input "C:\fakepath\Rate-withEPR.csv"
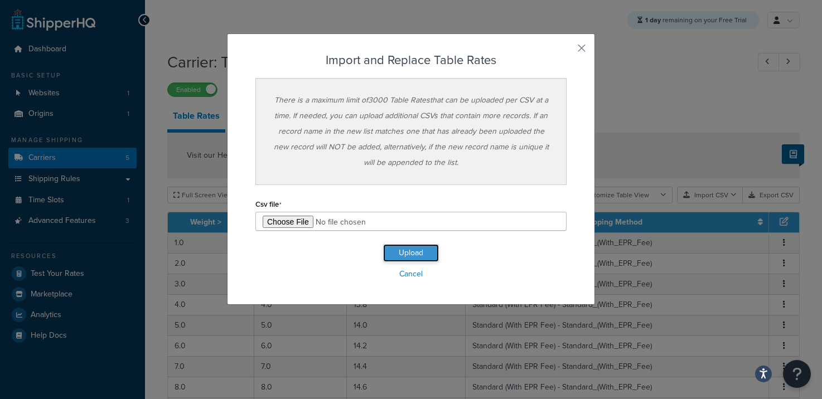
click at [405, 253] on button "Upload" at bounding box center [411, 253] width 56 height 18
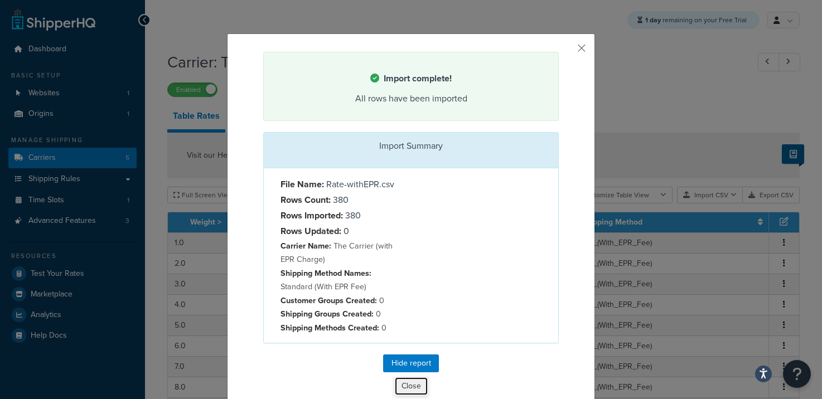
click at [414, 379] on button "Close" at bounding box center [411, 386] width 34 height 19
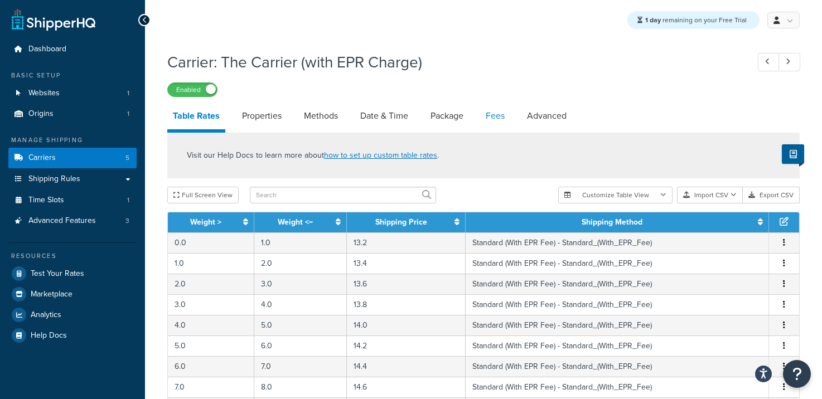
click at [503, 121] on link "Fees" at bounding box center [495, 116] width 30 height 27
select select "AFTER"
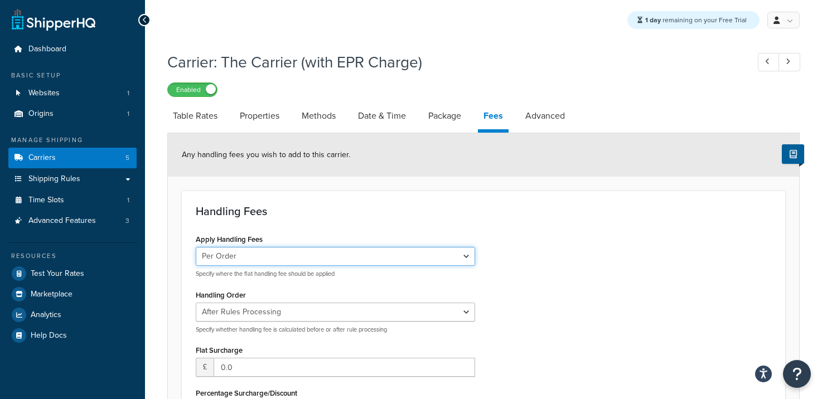
click at [463, 258] on select "Per Order Per Item Per Package" at bounding box center [335, 256] width 279 height 19
select select "package"
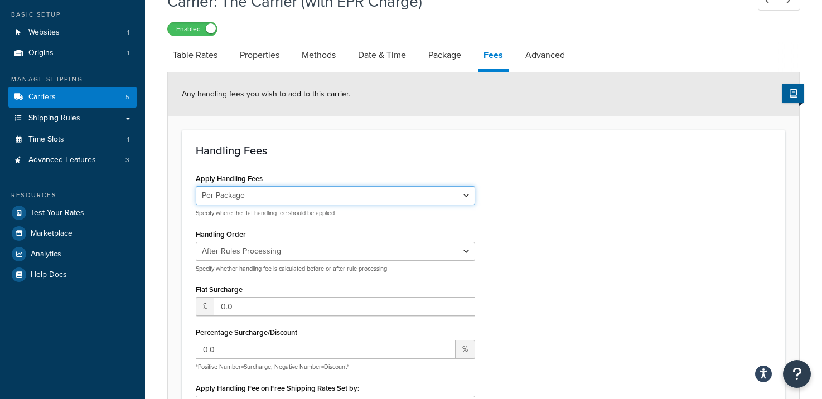
scroll to position [83, 0]
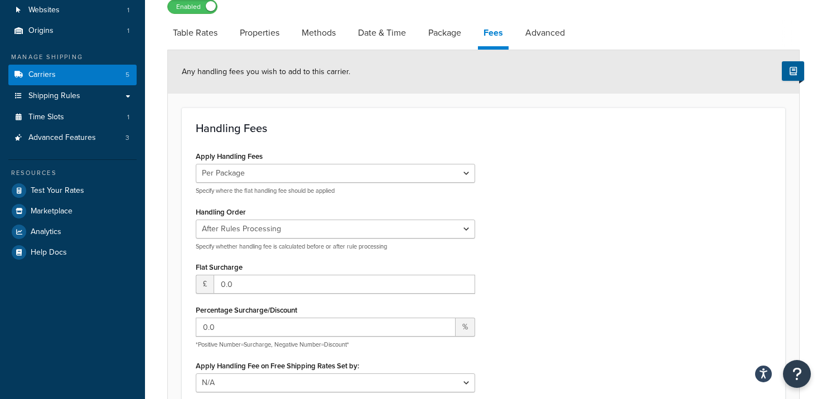
click at [477, 231] on div "Apply Handling Fees Per Order Per Item Per Package Specify where the flat handl…" at bounding box center [335, 274] width 296 height 252
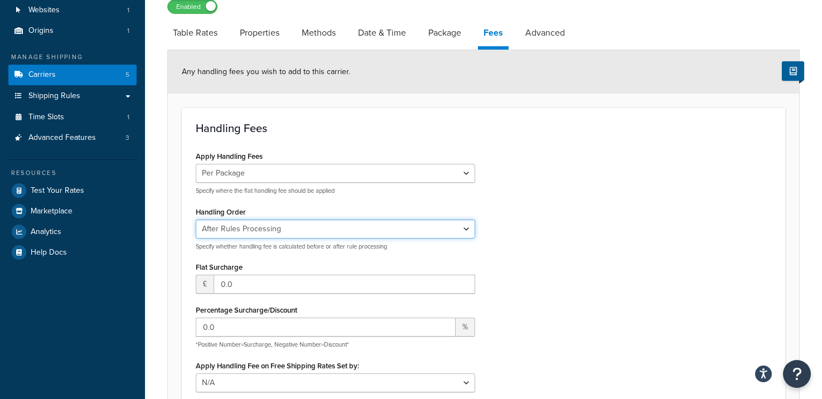
click at [467, 231] on select "Before Rules Processing After Rules Processing" at bounding box center [335, 229] width 279 height 19
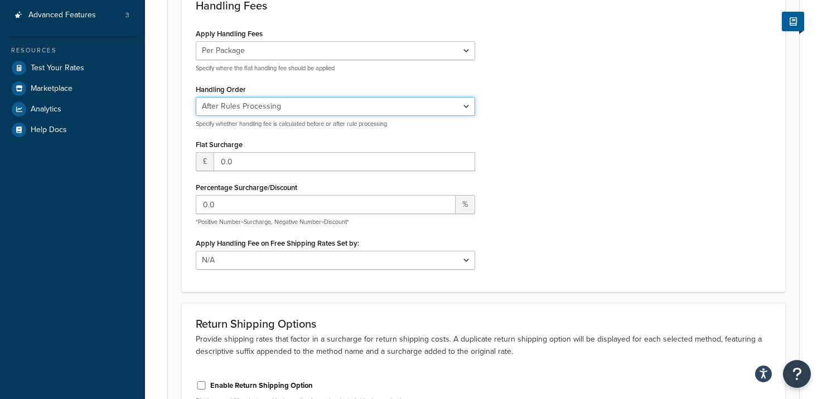
scroll to position [210, 0]
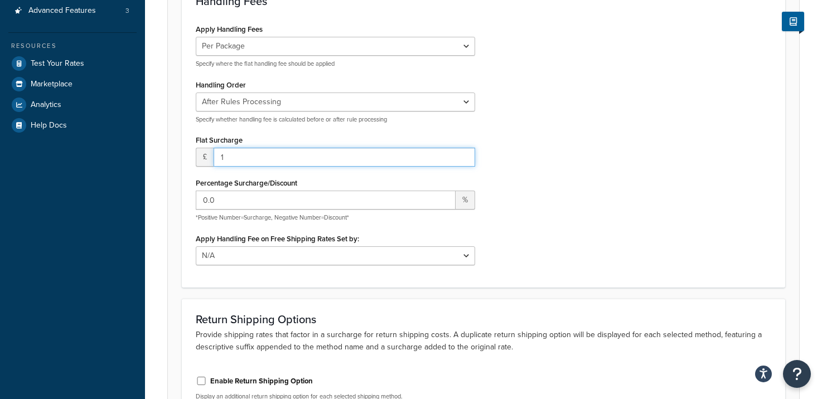
click at [462, 154] on input "1" at bounding box center [345, 157] width 262 height 19
click at [463, 161] on input "0" at bounding box center [345, 157] width 262 height 19
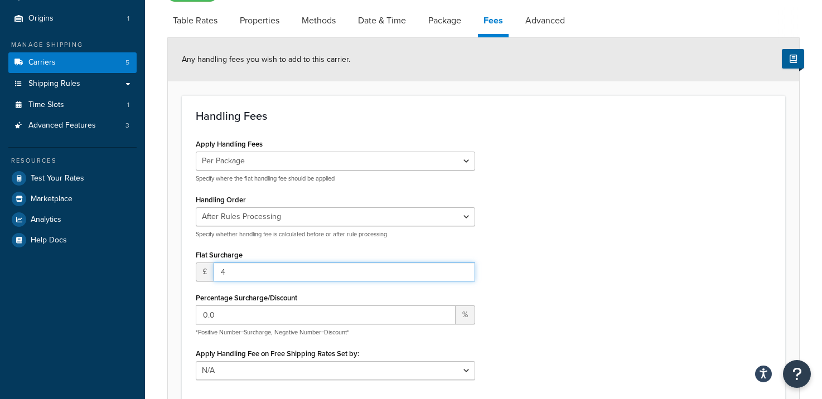
scroll to position [94, 0]
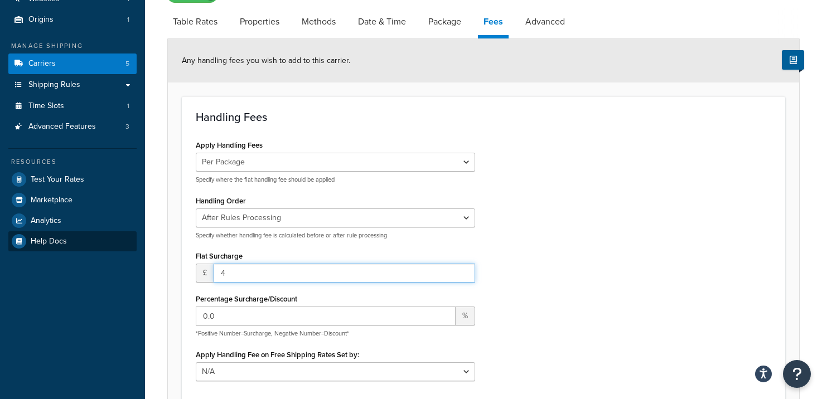
type input "4"
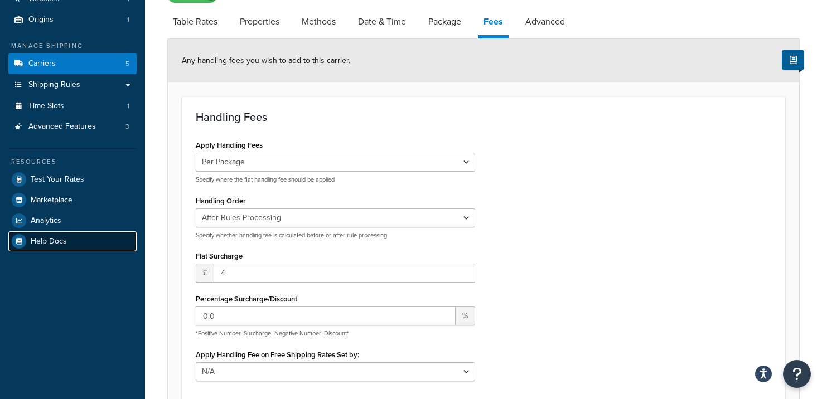
click at [60, 241] on span "Help Docs" at bounding box center [49, 241] width 36 height 9
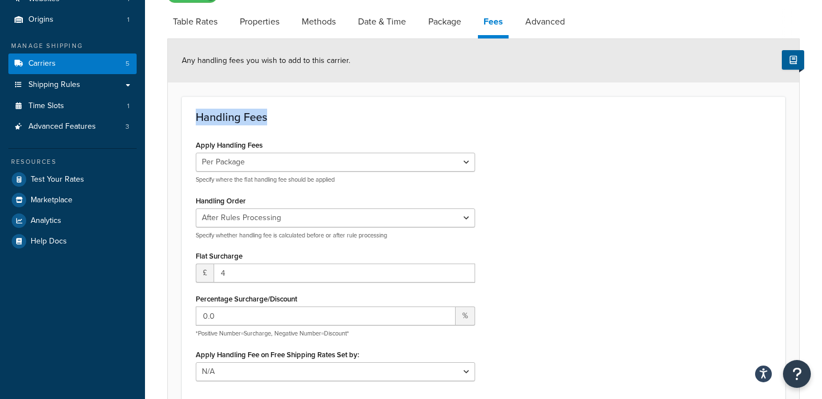
drag, startPoint x: 271, startPoint y: 118, endPoint x: 167, endPoint y: 118, distance: 103.7
click at [167, 118] on div "Any handling fees you wish to add to this carrier. Handling Fees Apply Handling…" at bounding box center [483, 311] width 633 height 547
copy h3 "Handling Fees"
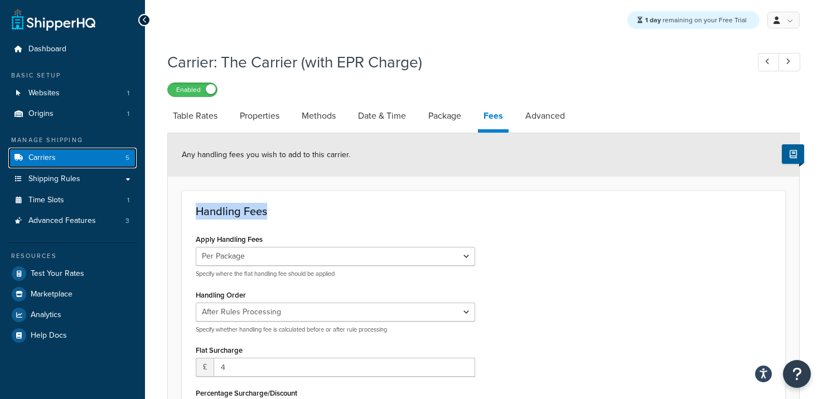
click at [73, 158] on link "Carriers 5" at bounding box center [72, 158] width 128 height 21
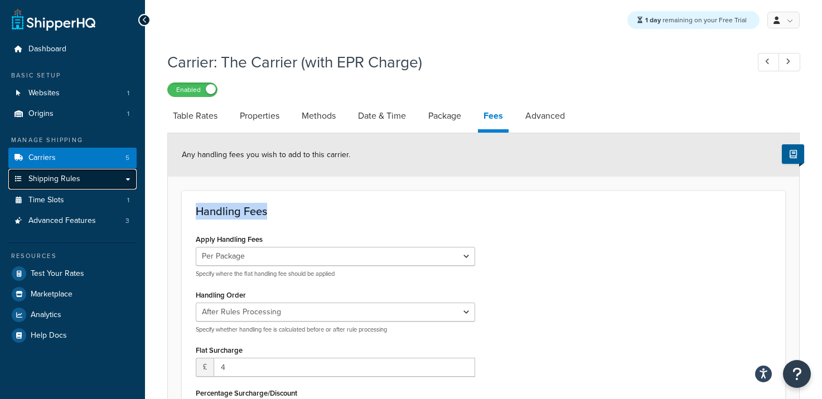
click at [61, 181] on span "Shipping Rules" at bounding box center [54, 179] width 52 height 9
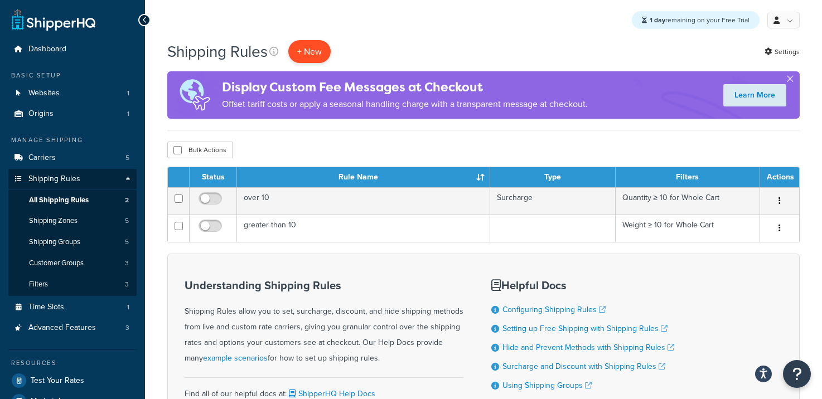
click at [312, 56] on p "+ New" at bounding box center [309, 51] width 42 height 23
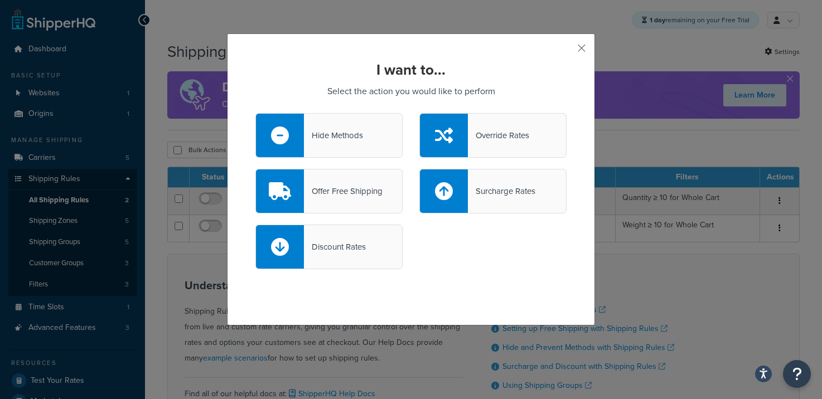
click at [519, 144] on div "Override Rates" at bounding box center [492, 135] width 147 height 45
click at [0, 0] on input "Override Rates" at bounding box center [0, 0] width 0 height 0
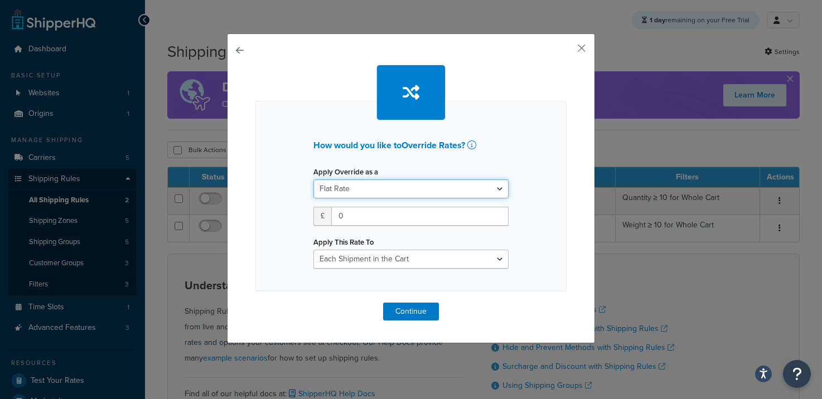
click at [503, 186] on select "Flat Rate Percentage Flat Rate & Percentage" at bounding box center [410, 189] width 195 height 19
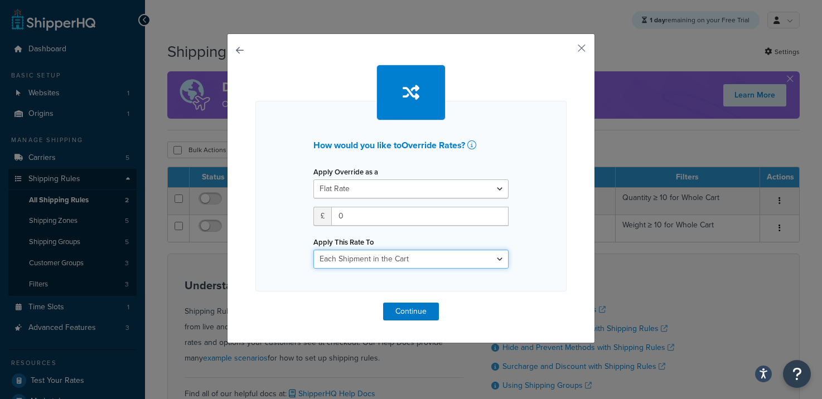
click at [496, 259] on select "Each Shipment in the Cart Each Shipping Group in the Cart Each Item within a Sh…" at bounding box center [410, 259] width 195 height 19
click at [567, 51] on button "button" at bounding box center [565, 52] width 3 height 3
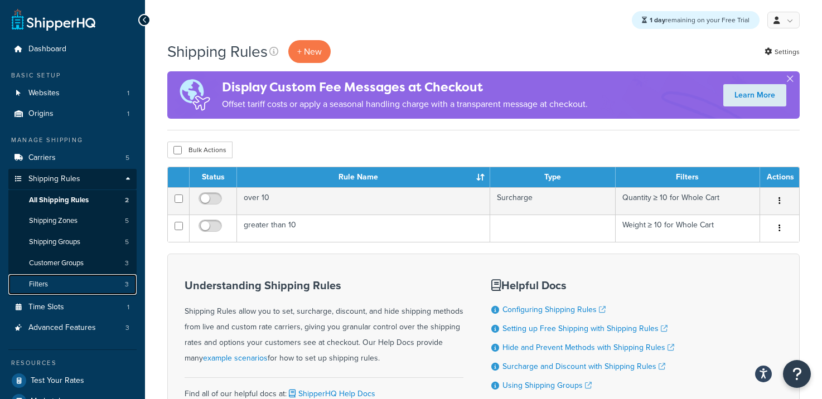
click at [74, 287] on link "Filters 3" at bounding box center [72, 284] width 128 height 21
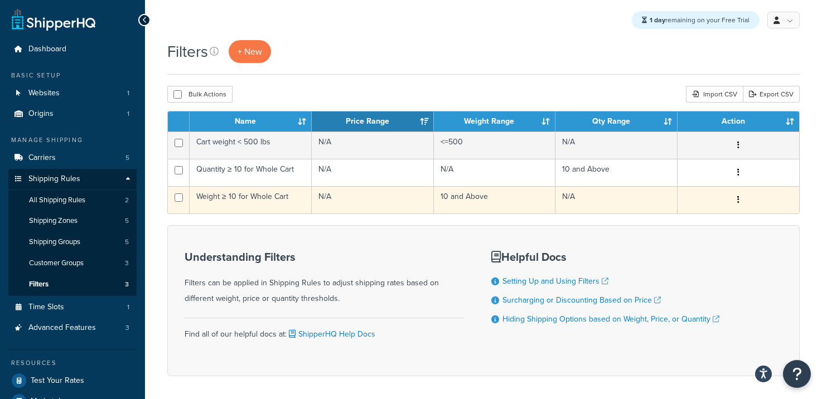
click at [733, 201] on button "button" at bounding box center [739, 200] width 16 height 18
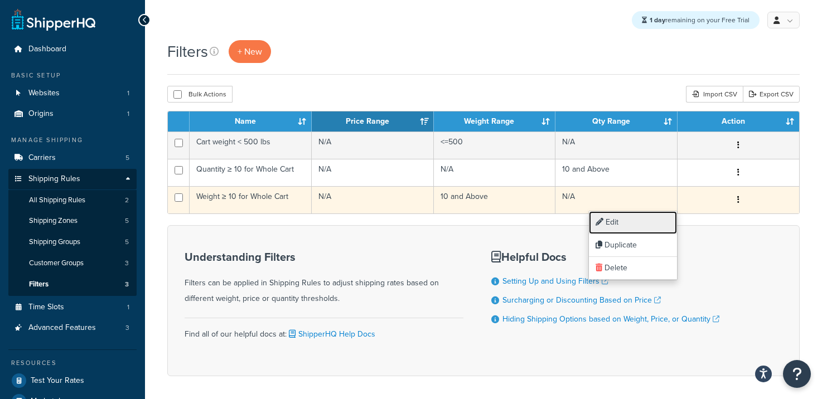
click at [639, 219] on link "Edit" at bounding box center [633, 222] width 88 height 23
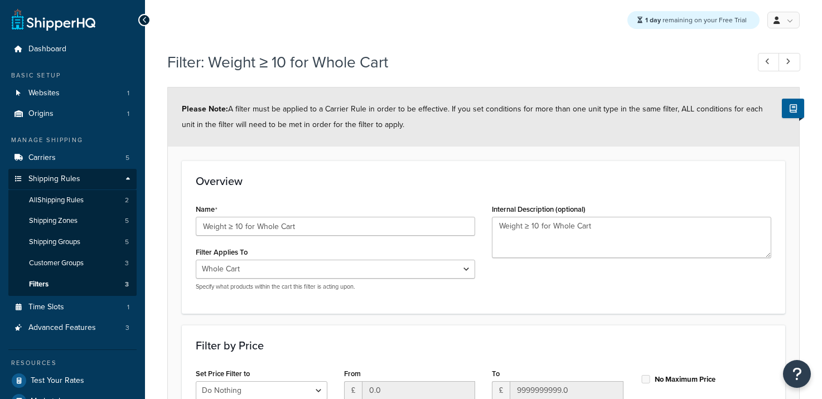
select select "range"
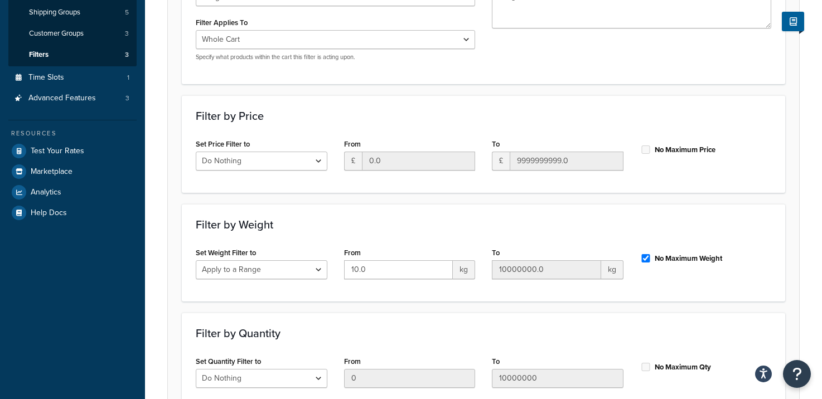
scroll to position [61, 0]
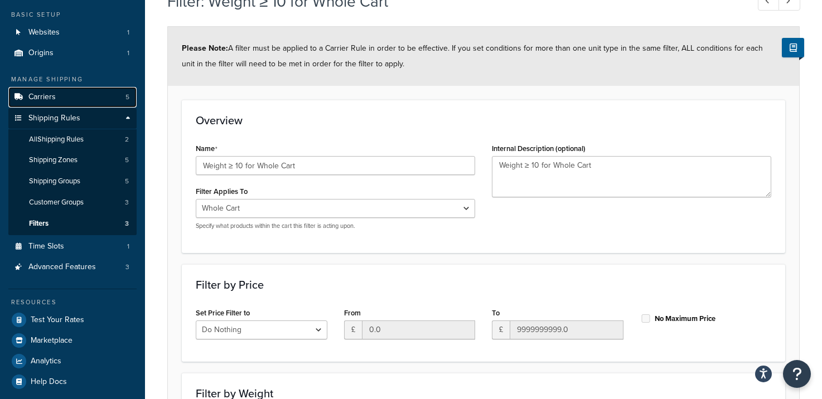
click at [54, 98] on span "Carriers" at bounding box center [41, 97] width 27 height 9
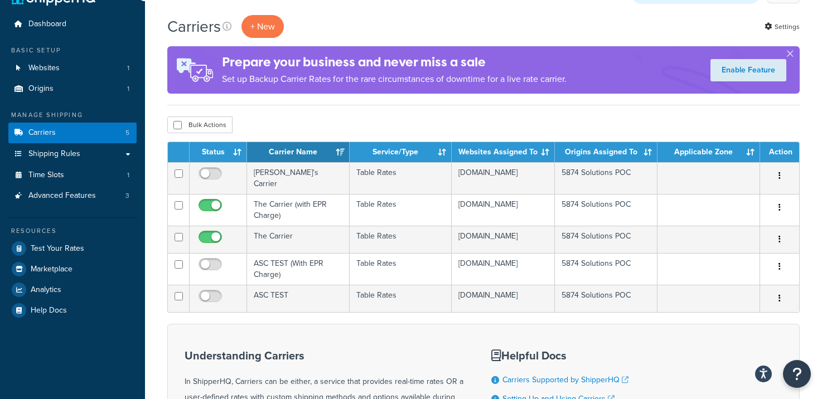
scroll to position [26, 0]
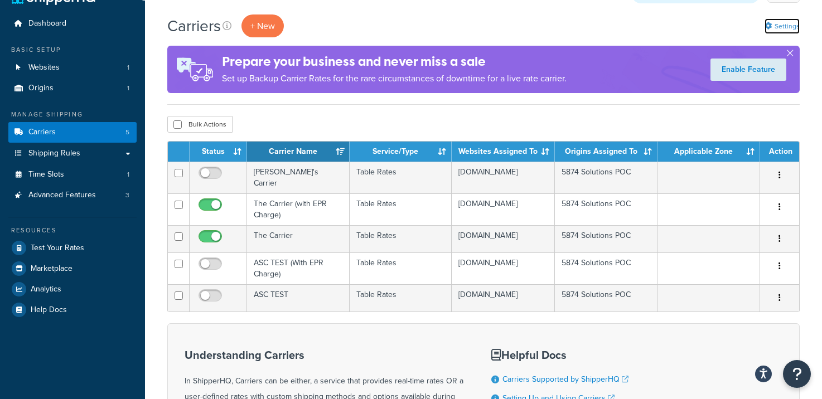
click at [786, 25] on link "Settings" at bounding box center [782, 26] width 35 height 16
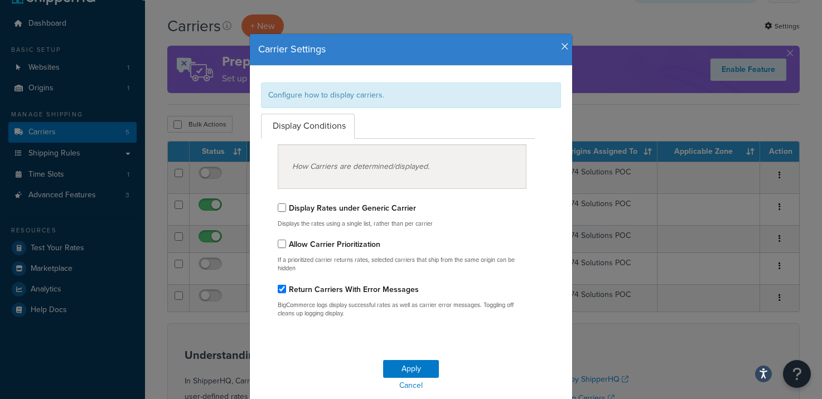
click at [326, 245] on label "Allow Carrier Prioritization" at bounding box center [334, 245] width 91 height 12
click at [286, 245] on input "Allow Carrier Prioritization" at bounding box center [282, 244] width 8 height 8
checkbox input "true"
click at [414, 369] on button "Apply" at bounding box center [411, 369] width 56 height 18
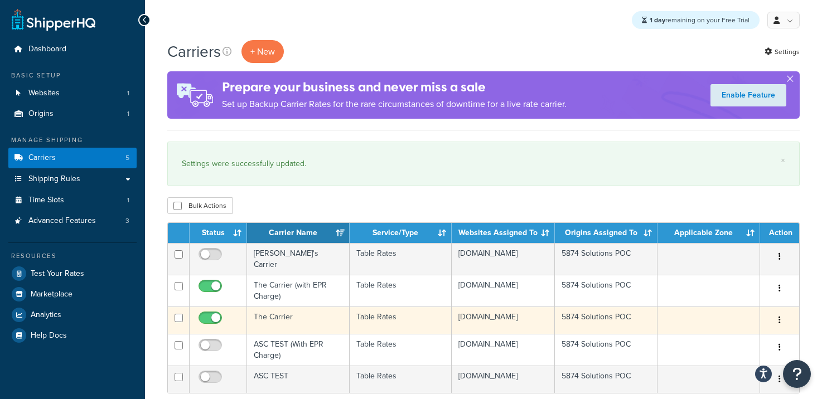
click at [283, 315] on td "The Carrier" at bounding box center [298, 320] width 103 height 27
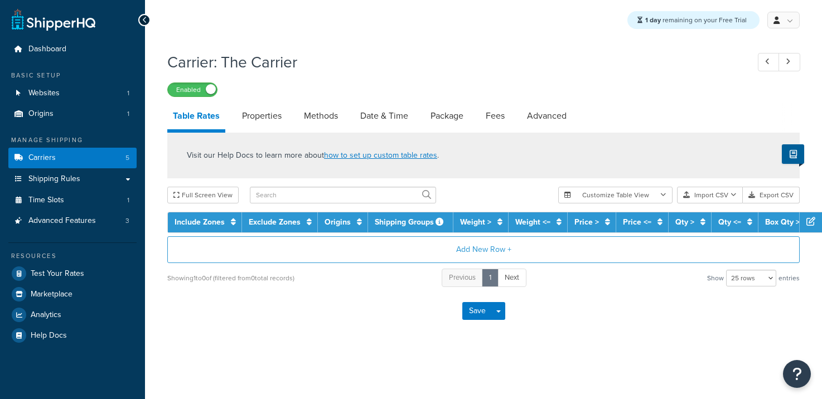
select select "25"
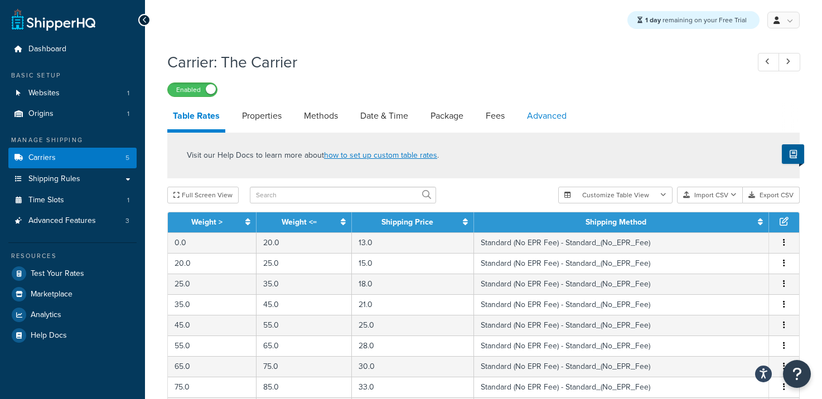
click at [558, 115] on link "Advanced" at bounding box center [547, 116] width 51 height 27
select select "false"
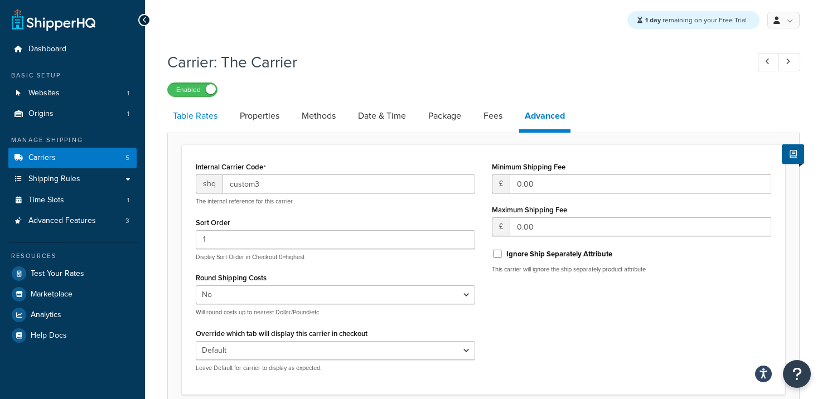
click at [197, 120] on link "Table Rates" at bounding box center [195, 116] width 56 height 27
select select "25"
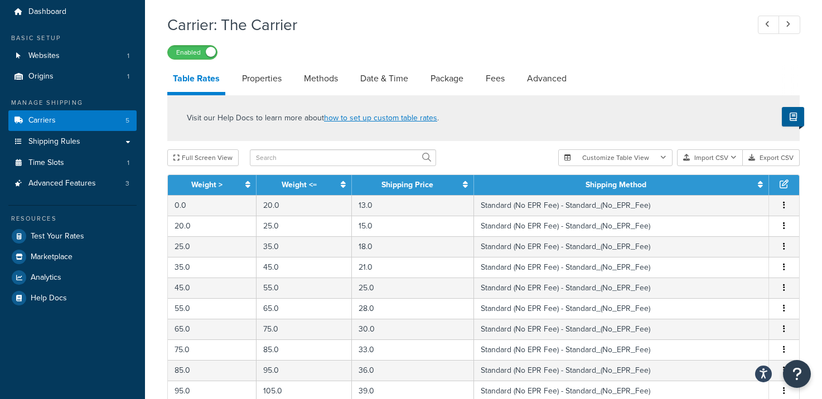
scroll to position [46, 0]
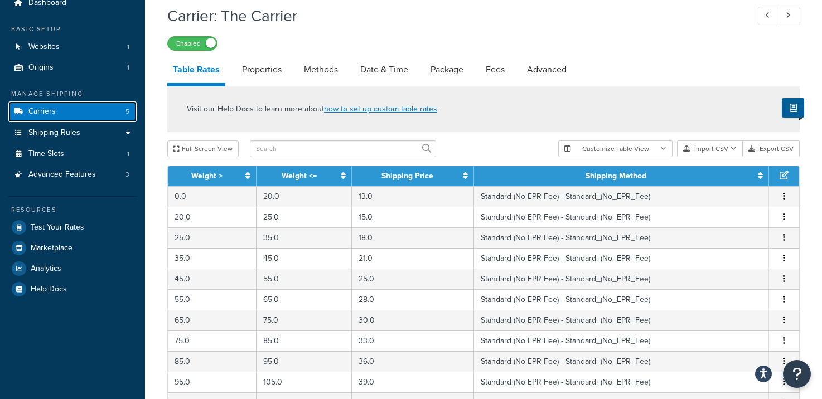
click at [56, 113] on link "Carriers 5" at bounding box center [72, 112] width 128 height 21
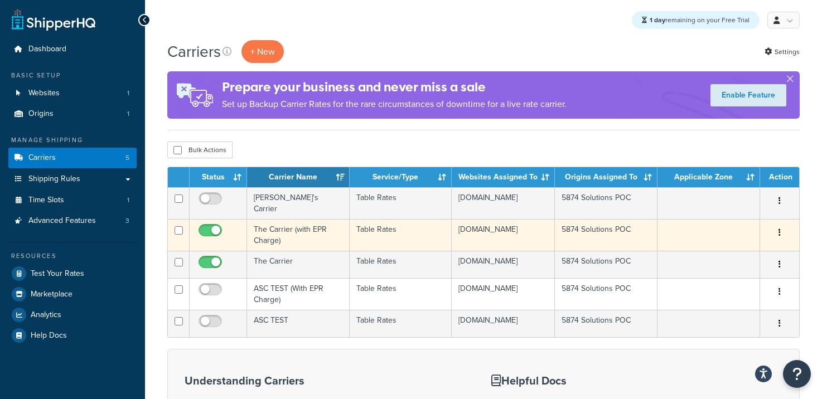
click at [303, 230] on td "The Carrier (with EPR Charge)" at bounding box center [298, 235] width 103 height 32
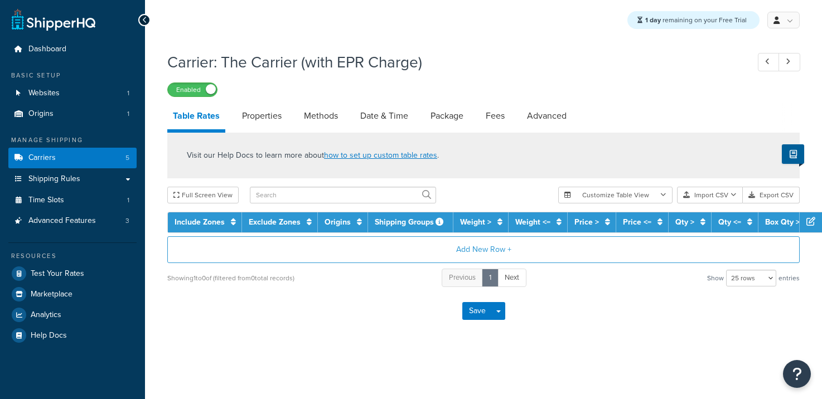
select select "25"
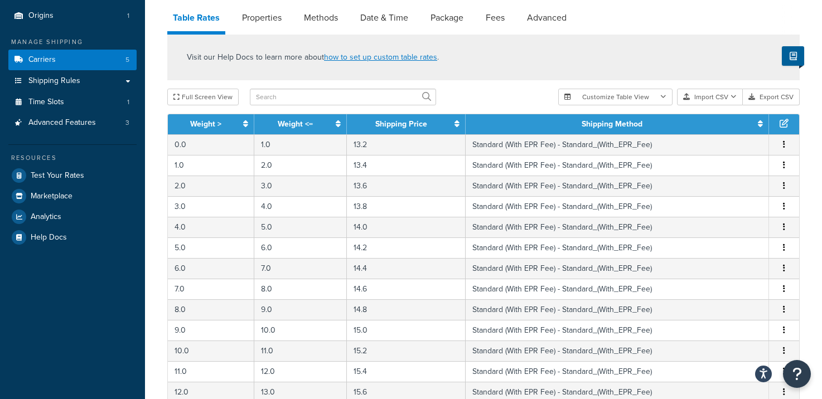
scroll to position [105, 0]
